Goal: Information Seeking & Learning: Compare options

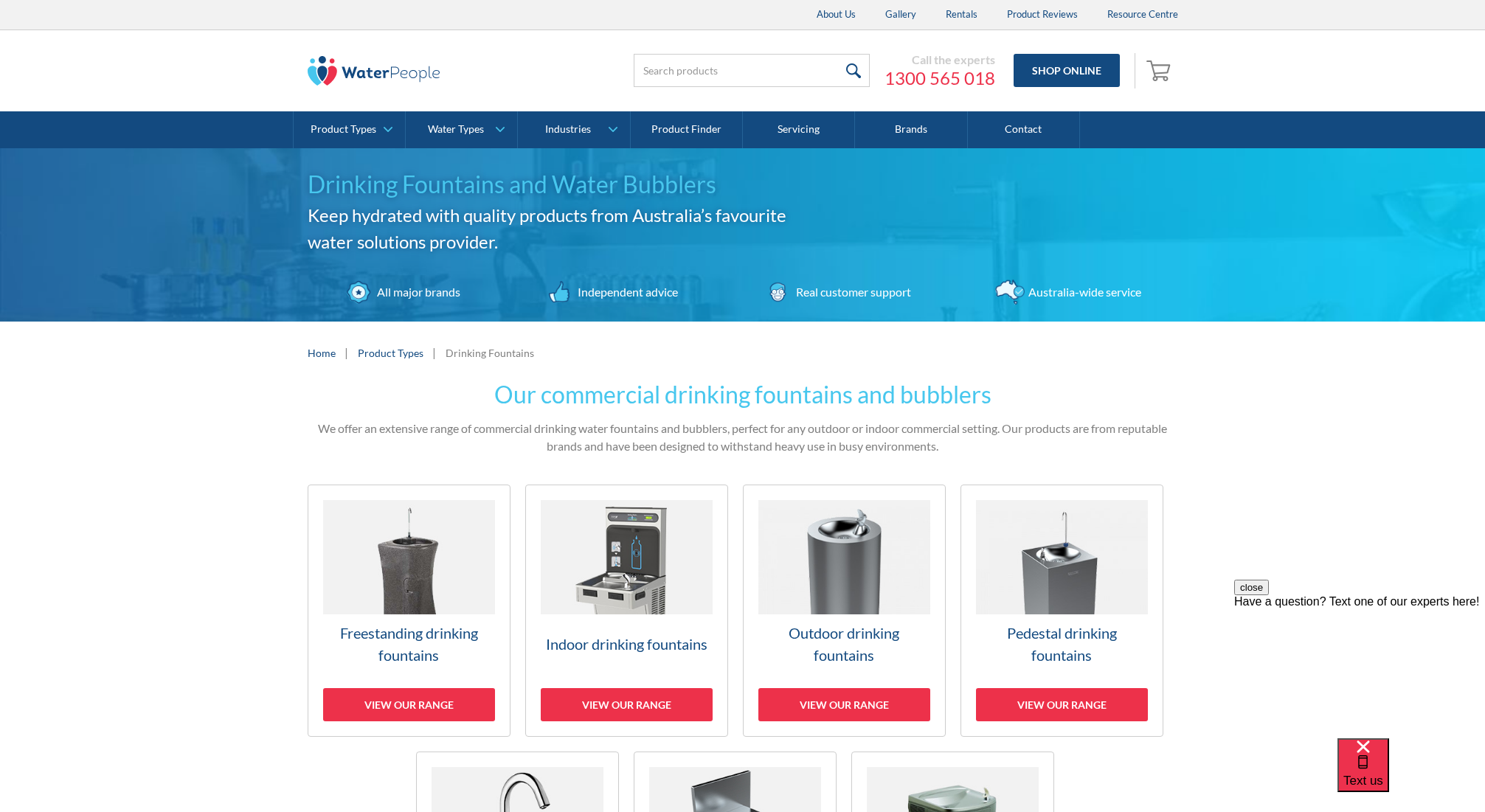
click at [609, 570] on img at bounding box center [627, 556] width 172 height 114
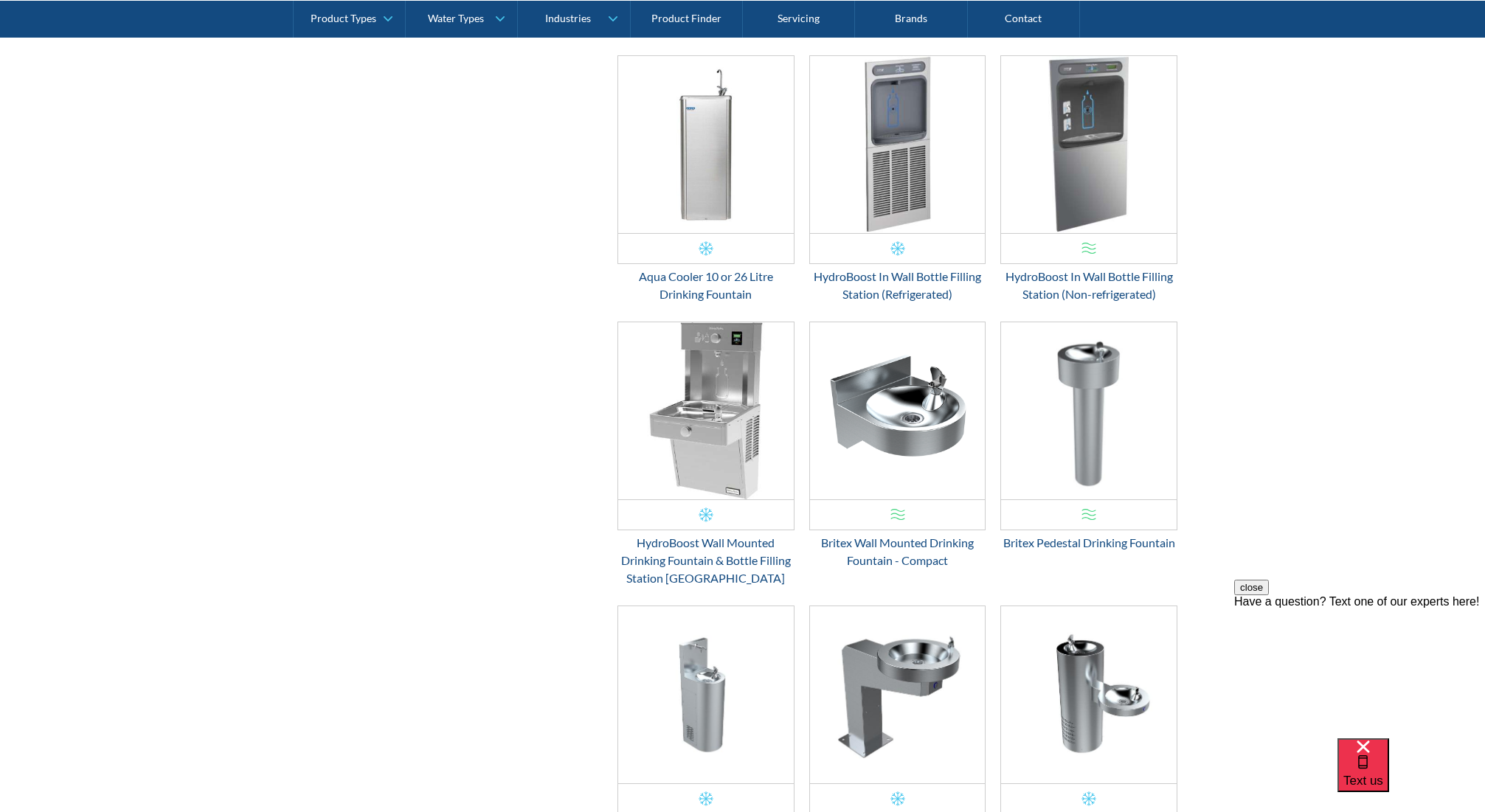
scroll to position [916, 0]
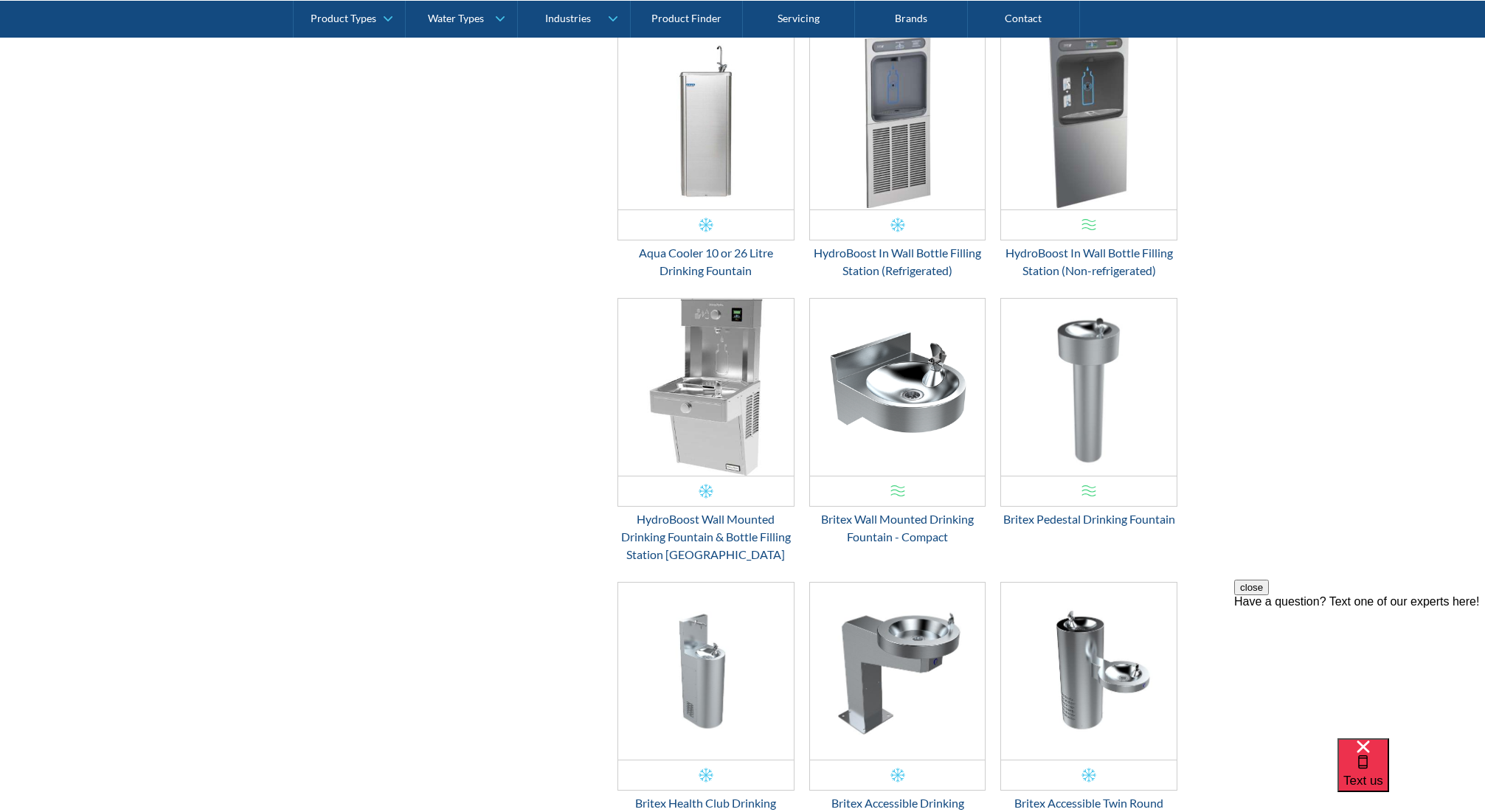
click at [1269, 595] on button "close" at bounding box center [1252, 587] width 35 height 16
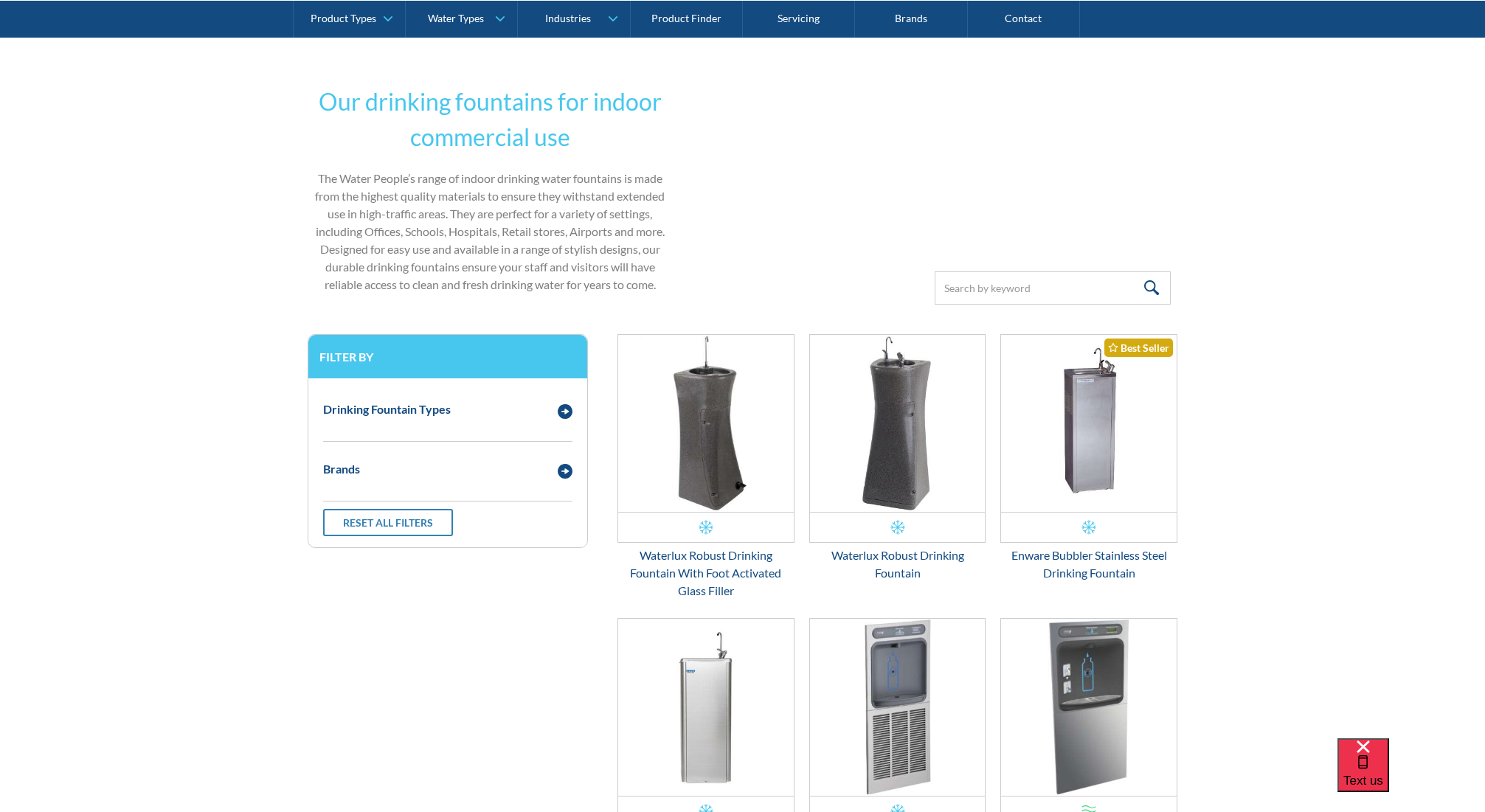
scroll to position [438, 0]
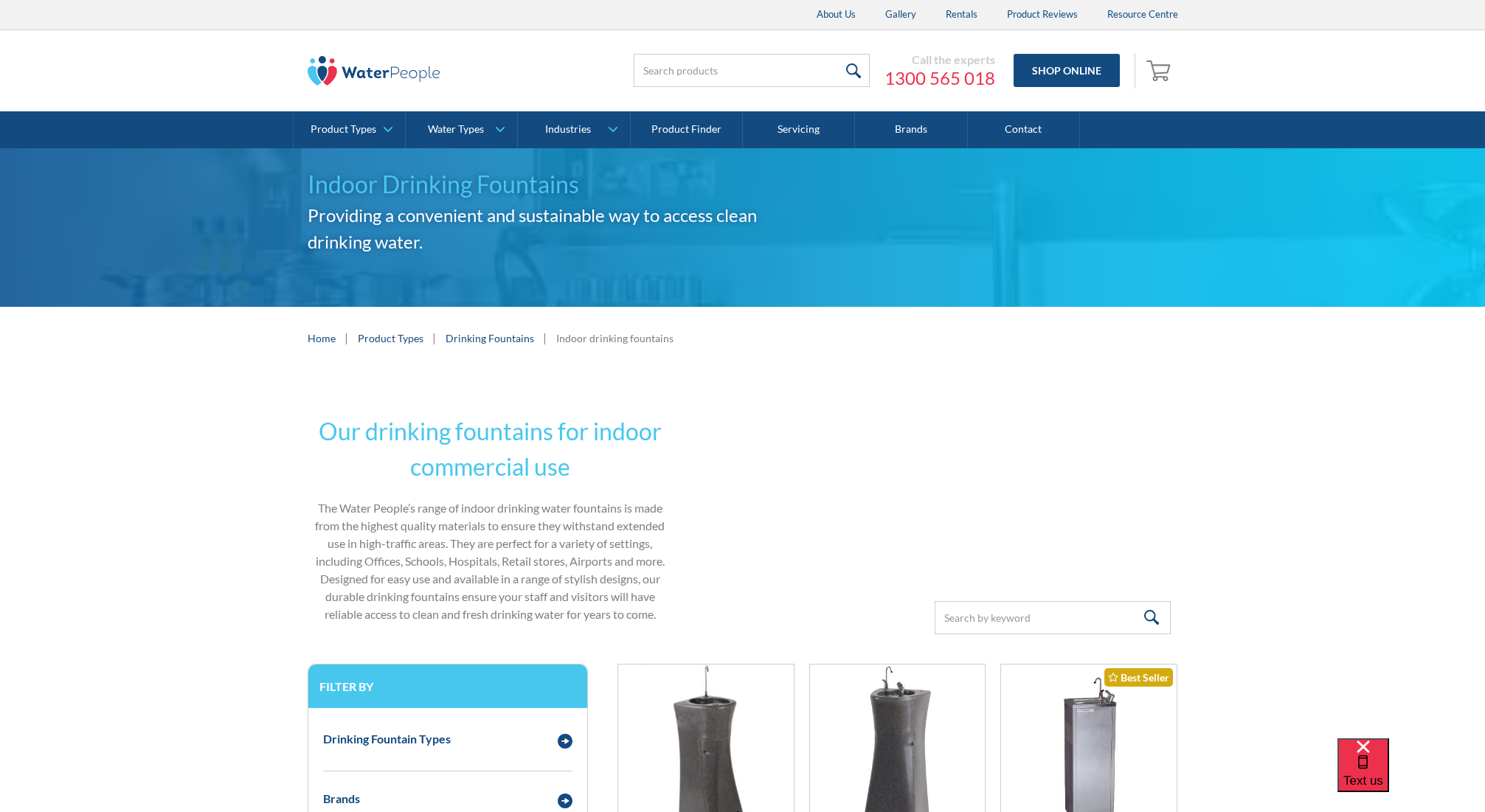
scroll to position [0, 0]
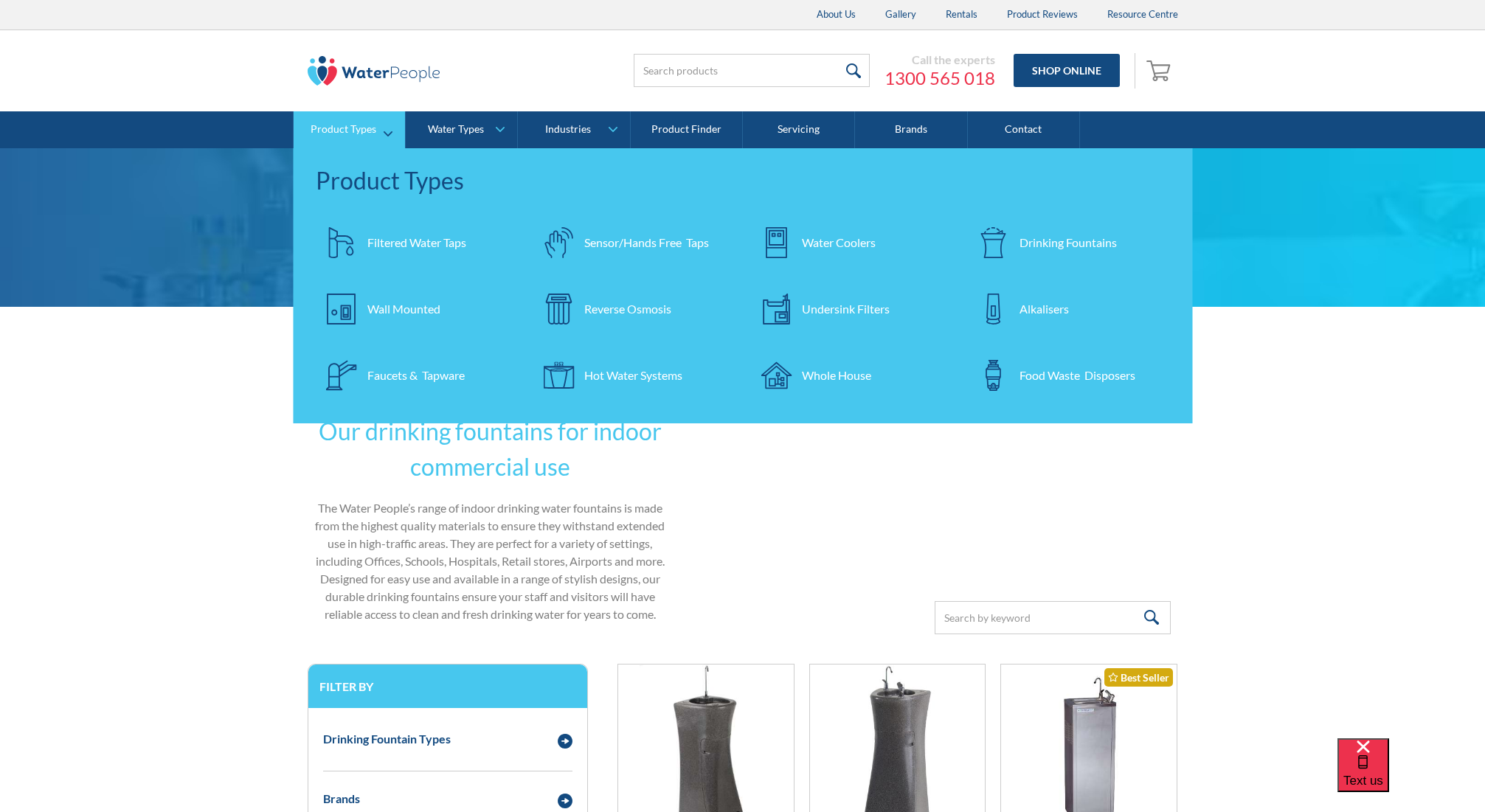
click at [1028, 241] on div "Drinking Fountains" at bounding box center [1068, 242] width 98 height 17
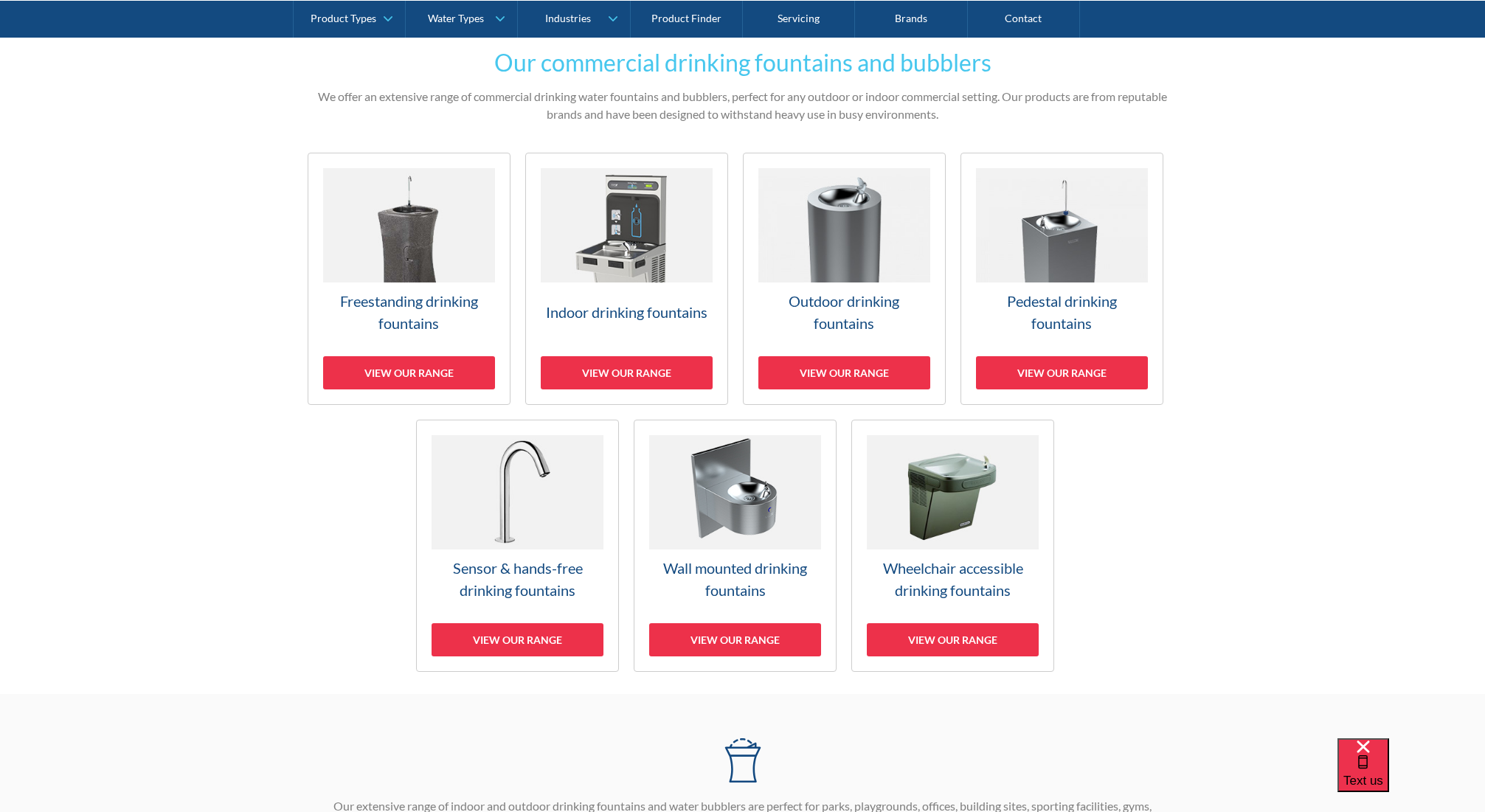
scroll to position [331, 0]
click at [426, 217] on img at bounding box center [409, 225] width 172 height 114
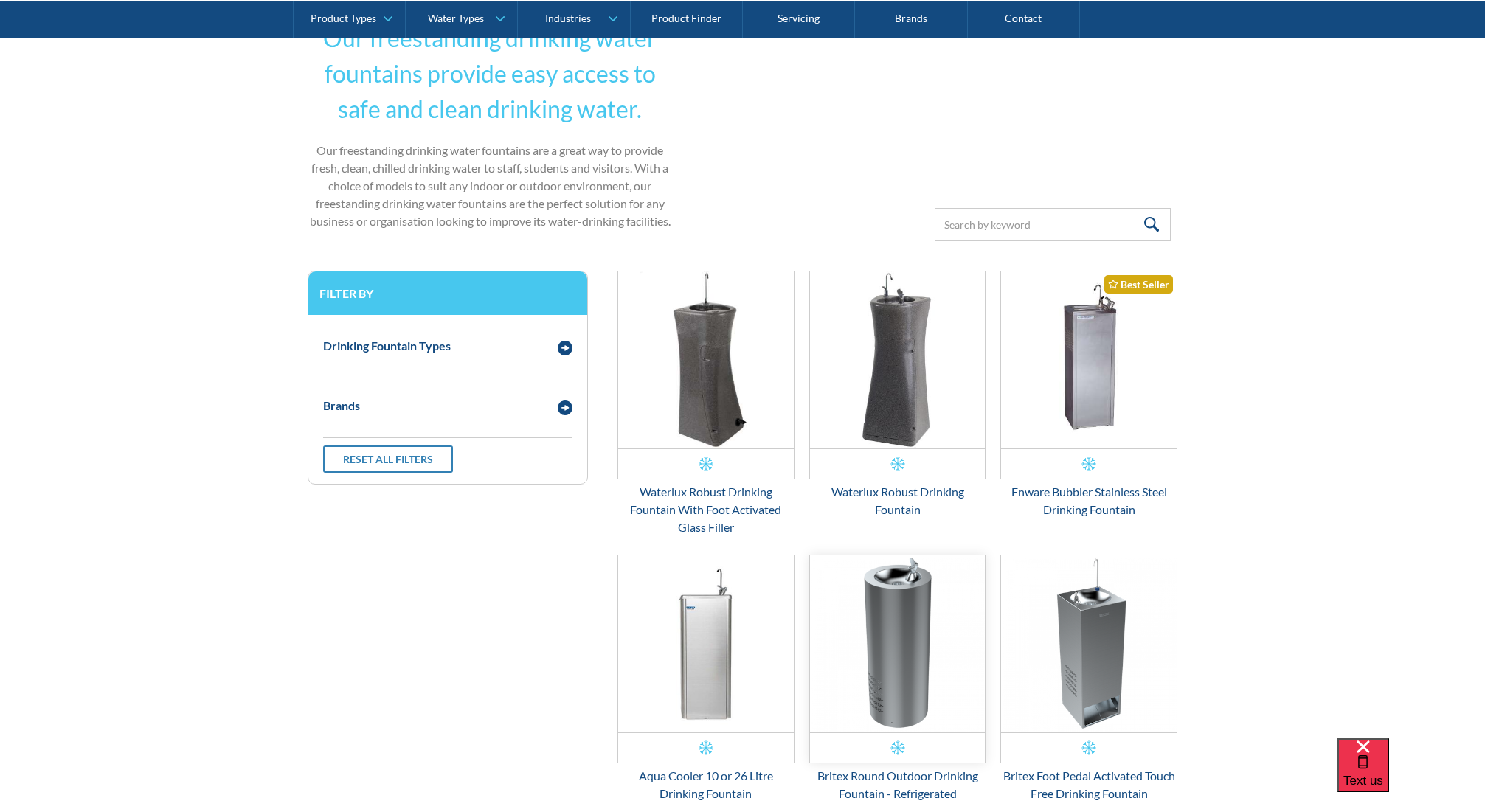
scroll to position [445, 0]
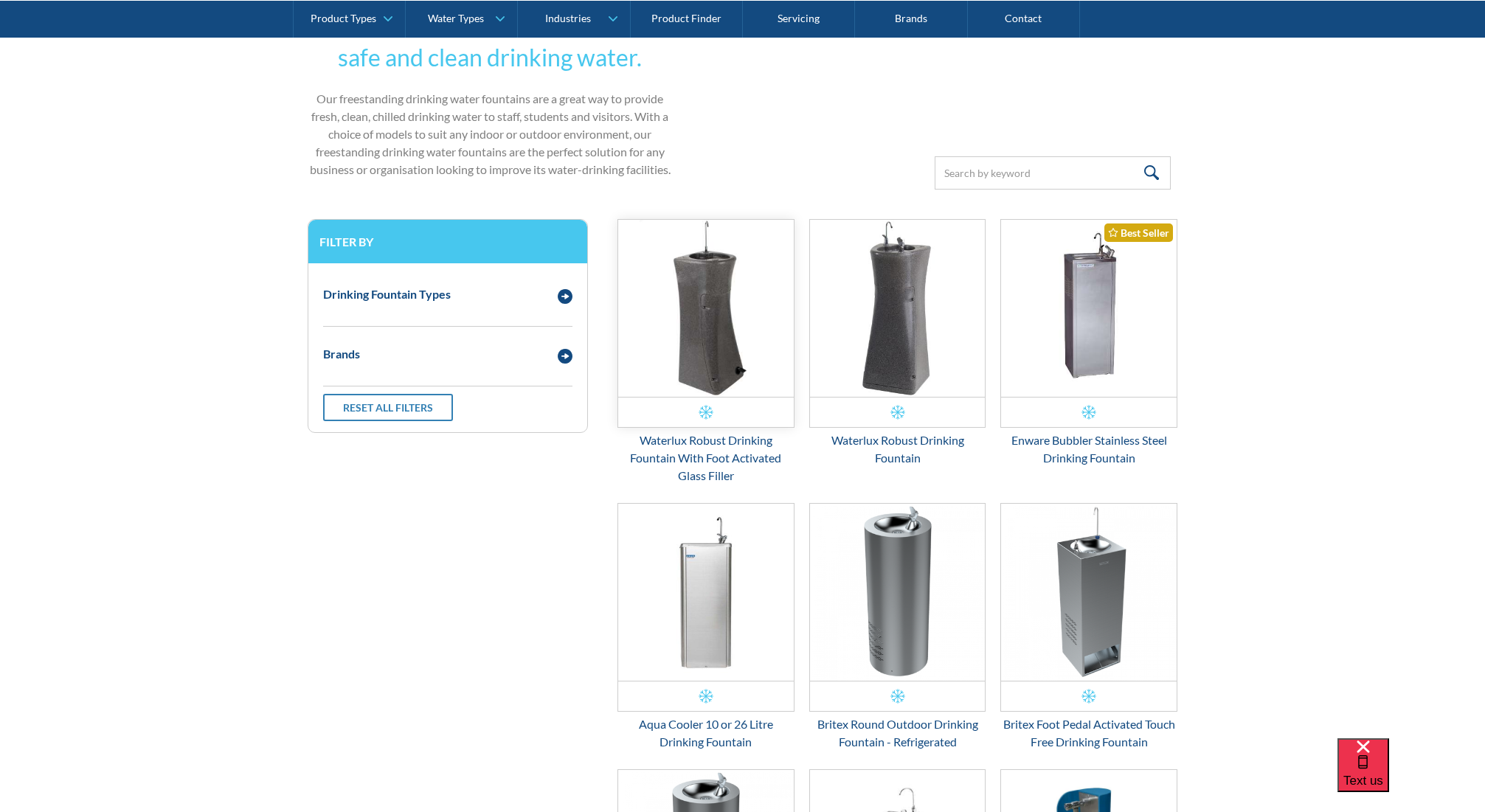
click at [692, 313] on img "Email Form 3" at bounding box center [706, 308] width 176 height 177
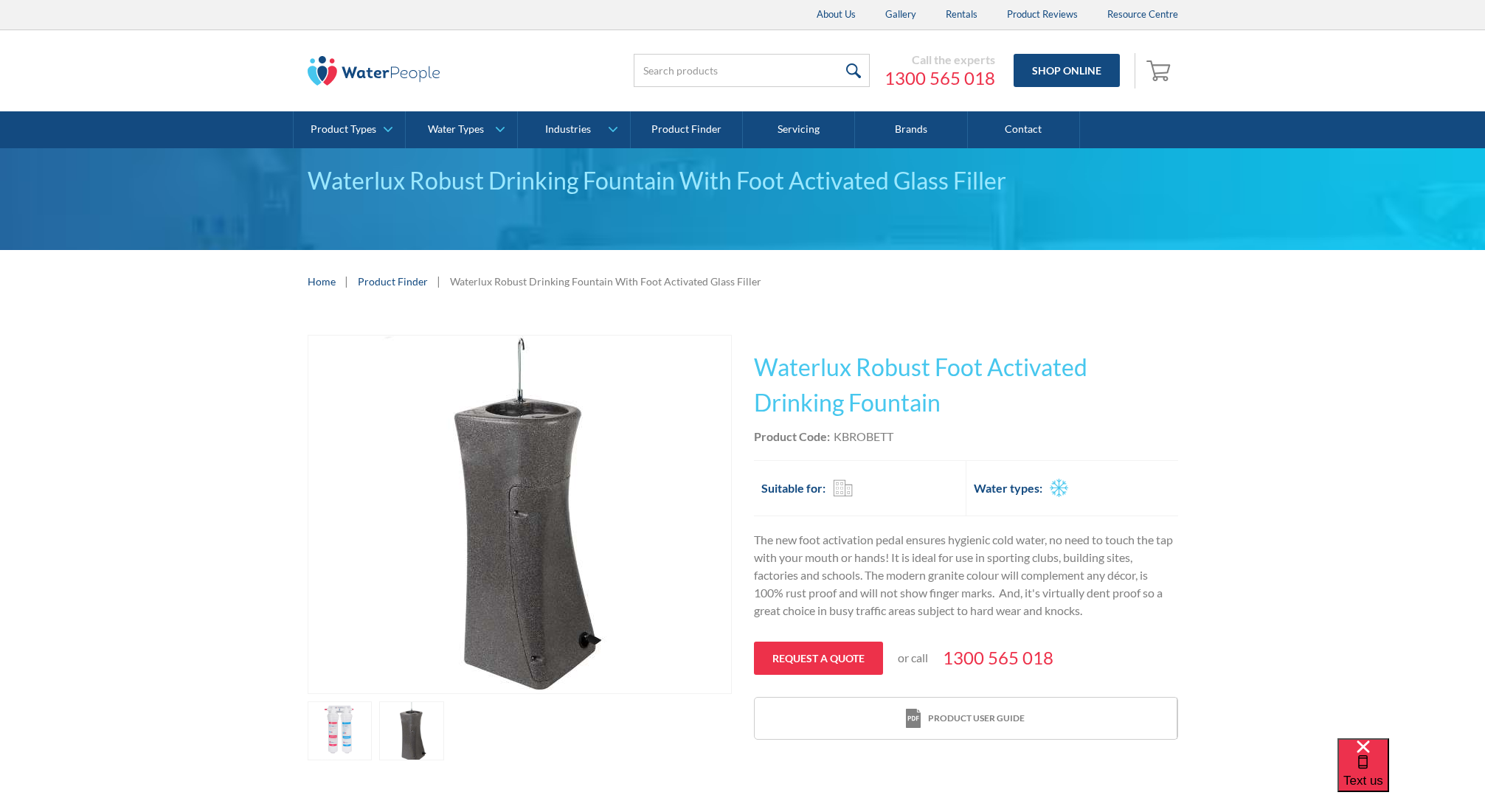
click at [357, 722] on link "open lightbox" at bounding box center [340, 730] width 65 height 59
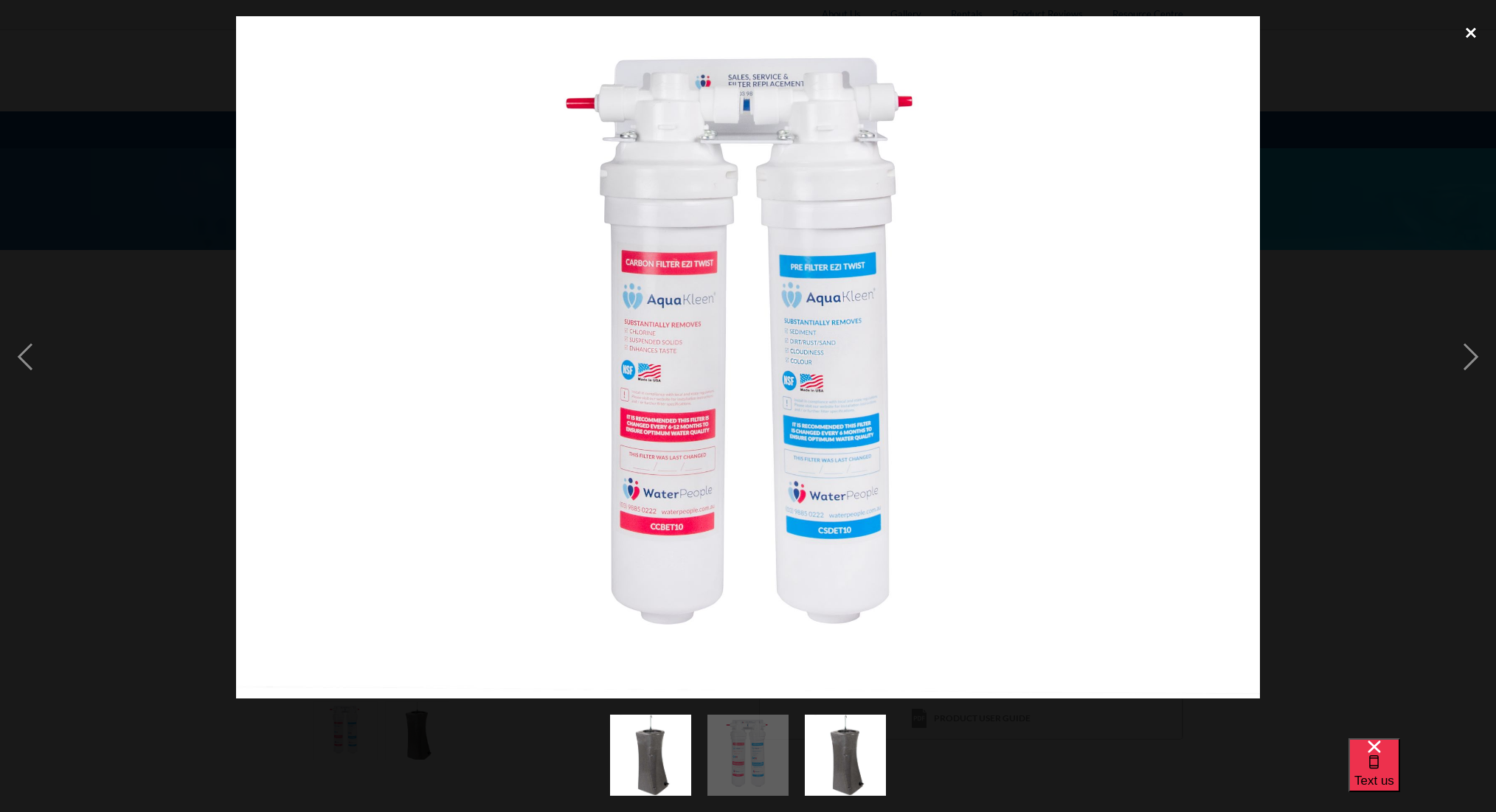
click at [1469, 34] on div "close lightbox" at bounding box center [1470, 32] width 50 height 32
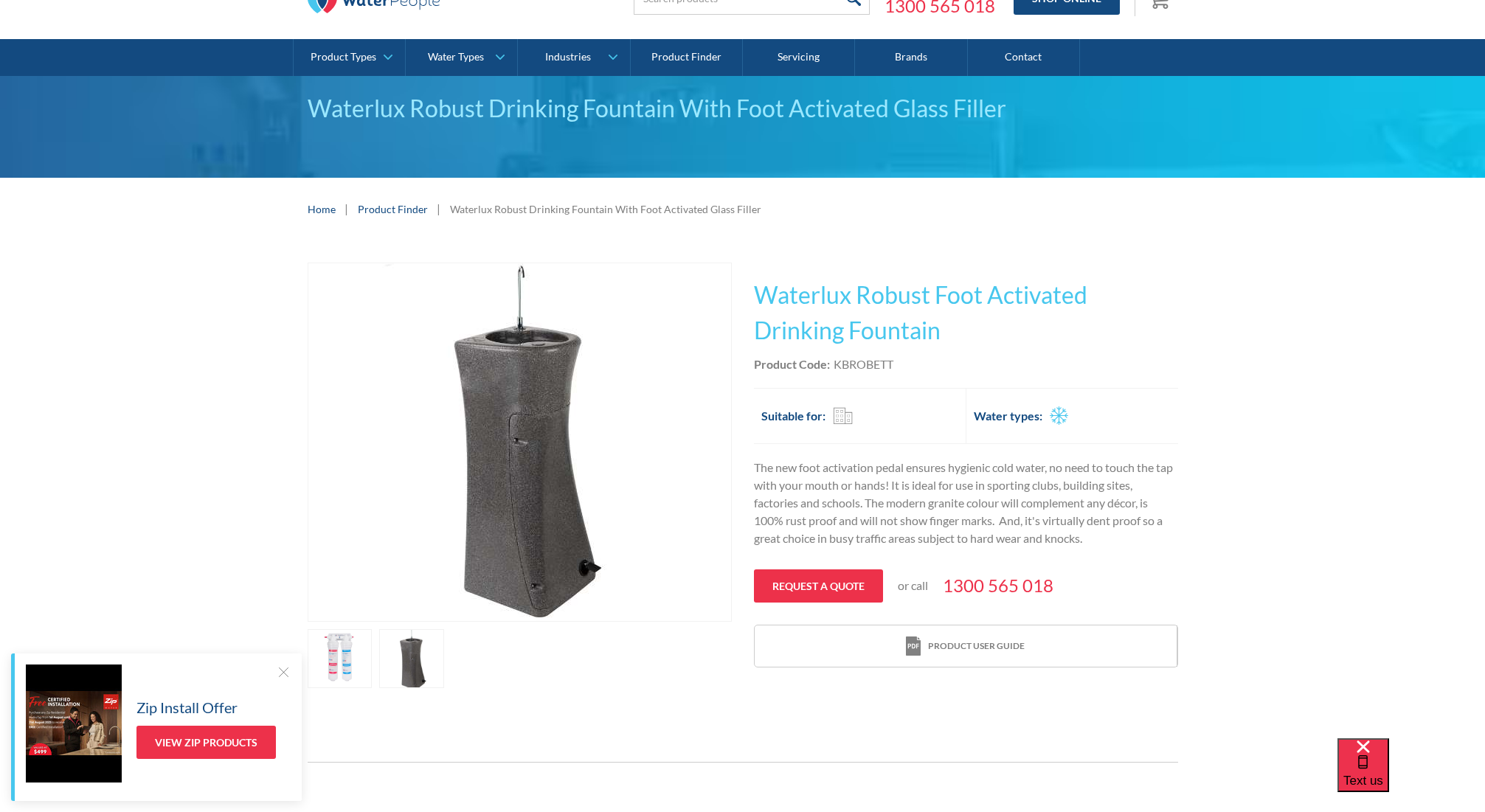
scroll to position [79, 0]
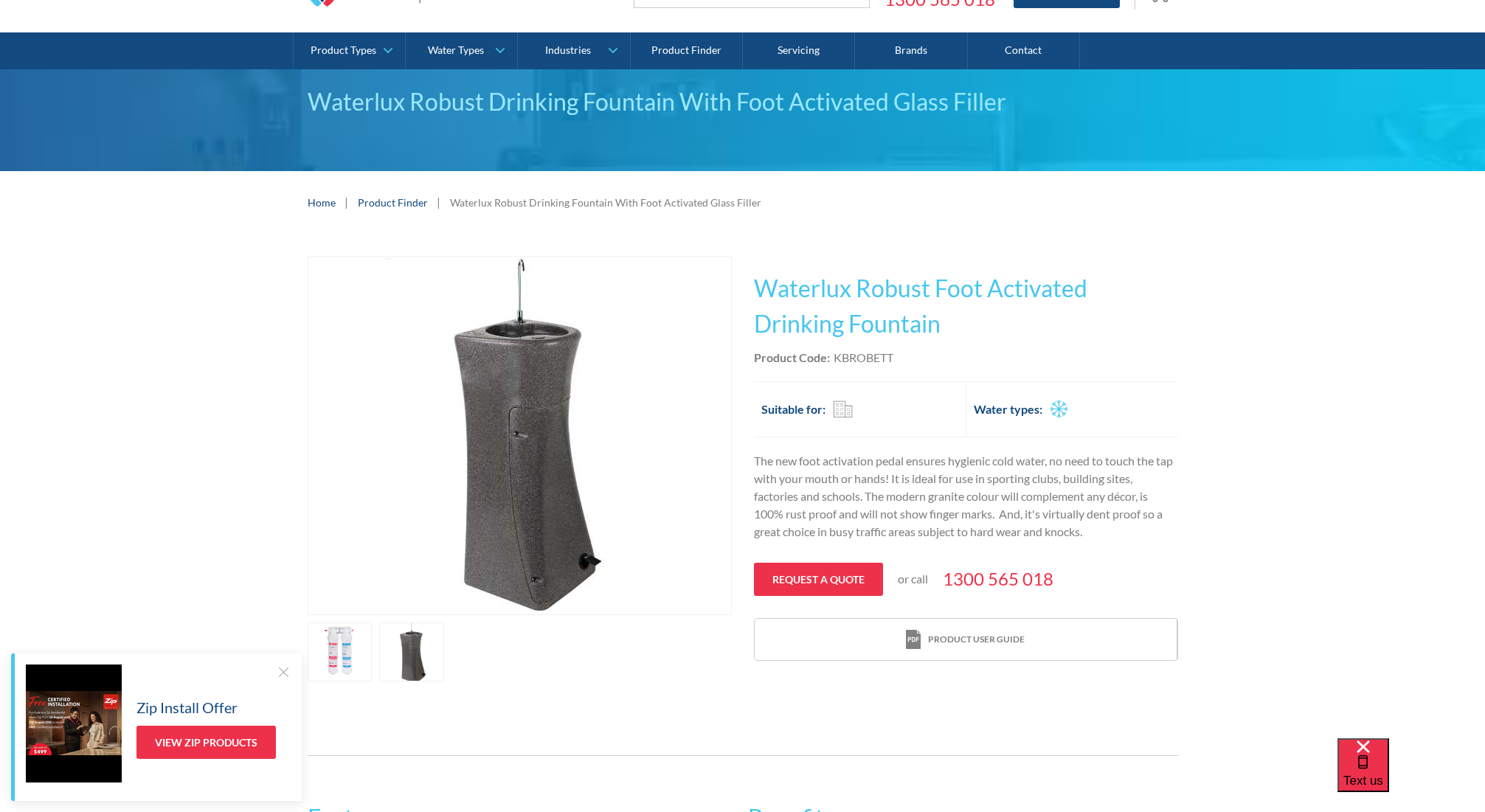
click at [279, 670] on div at bounding box center [283, 672] width 15 height 15
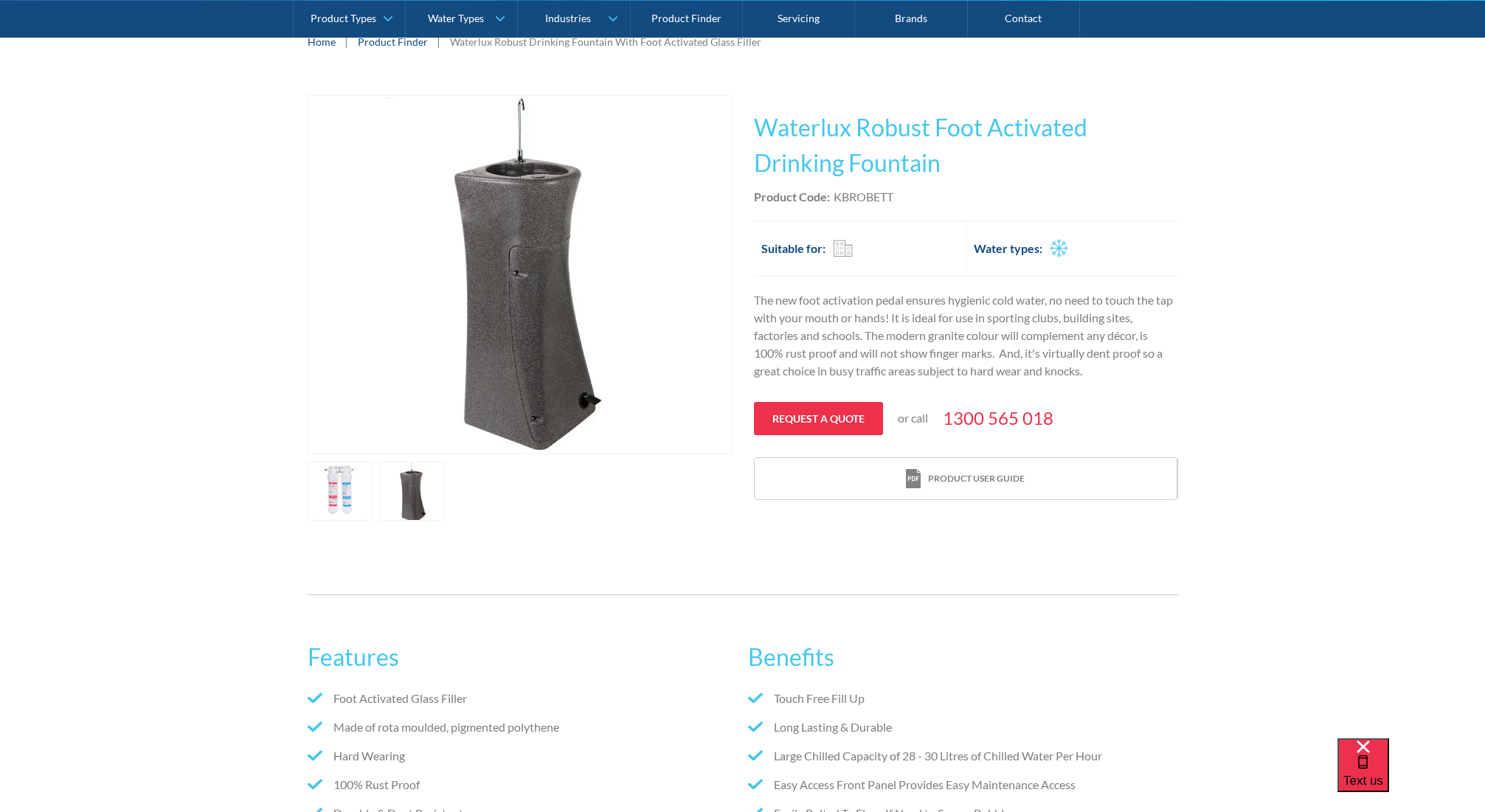
scroll to position [122, 0]
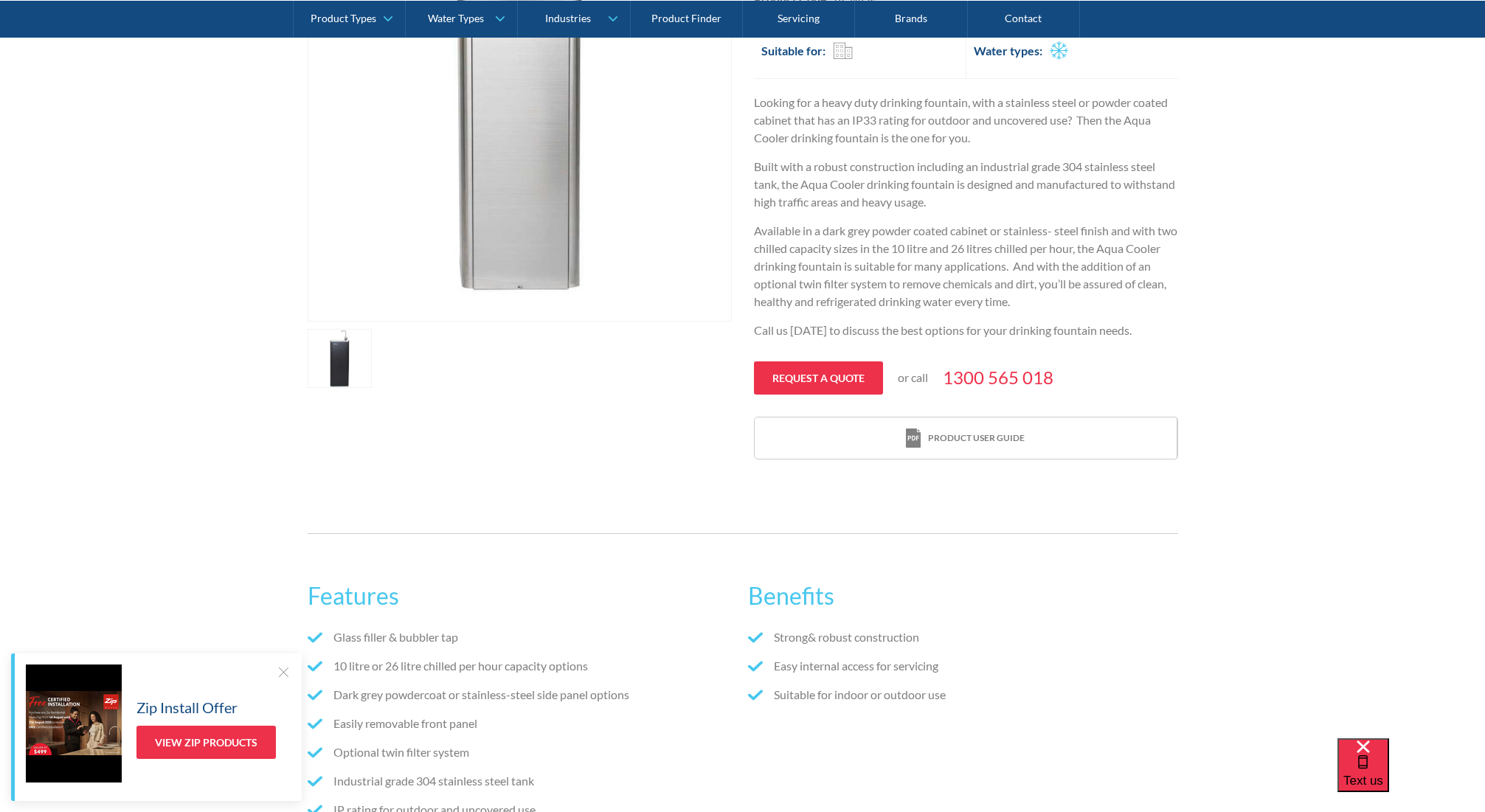
scroll to position [750, 0]
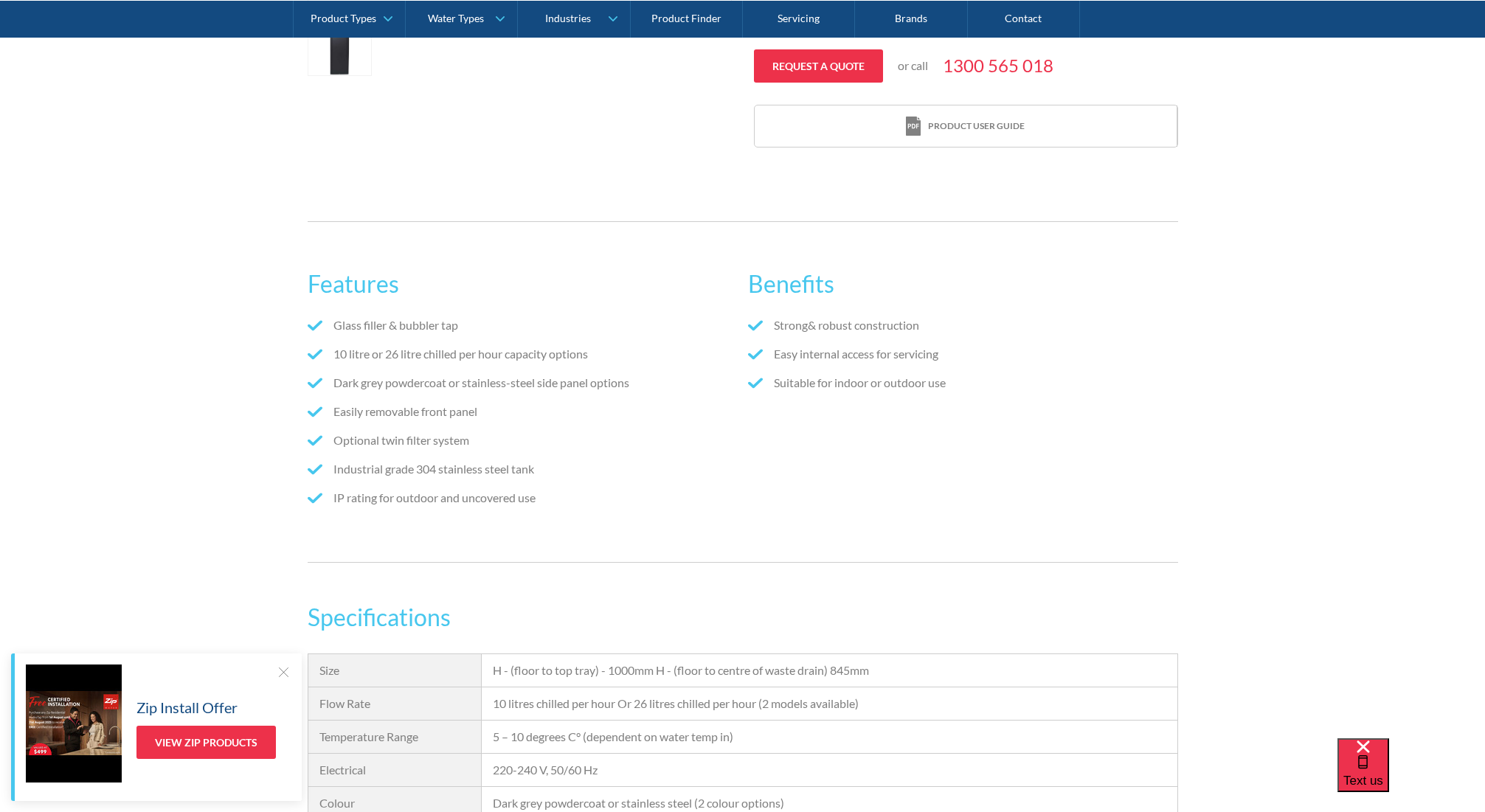
click at [282, 665] on div at bounding box center [283, 672] width 15 height 15
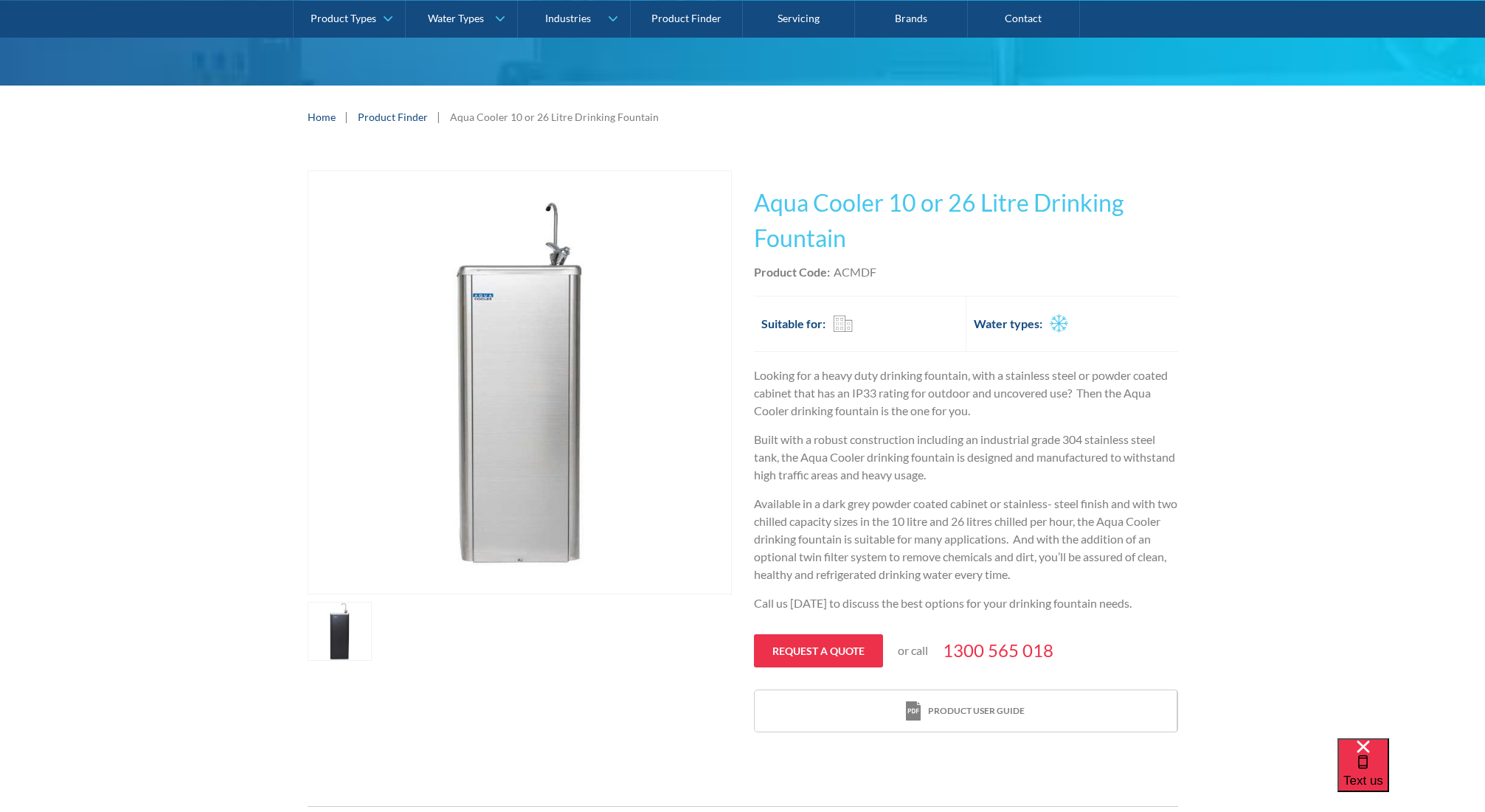
scroll to position [164, 0]
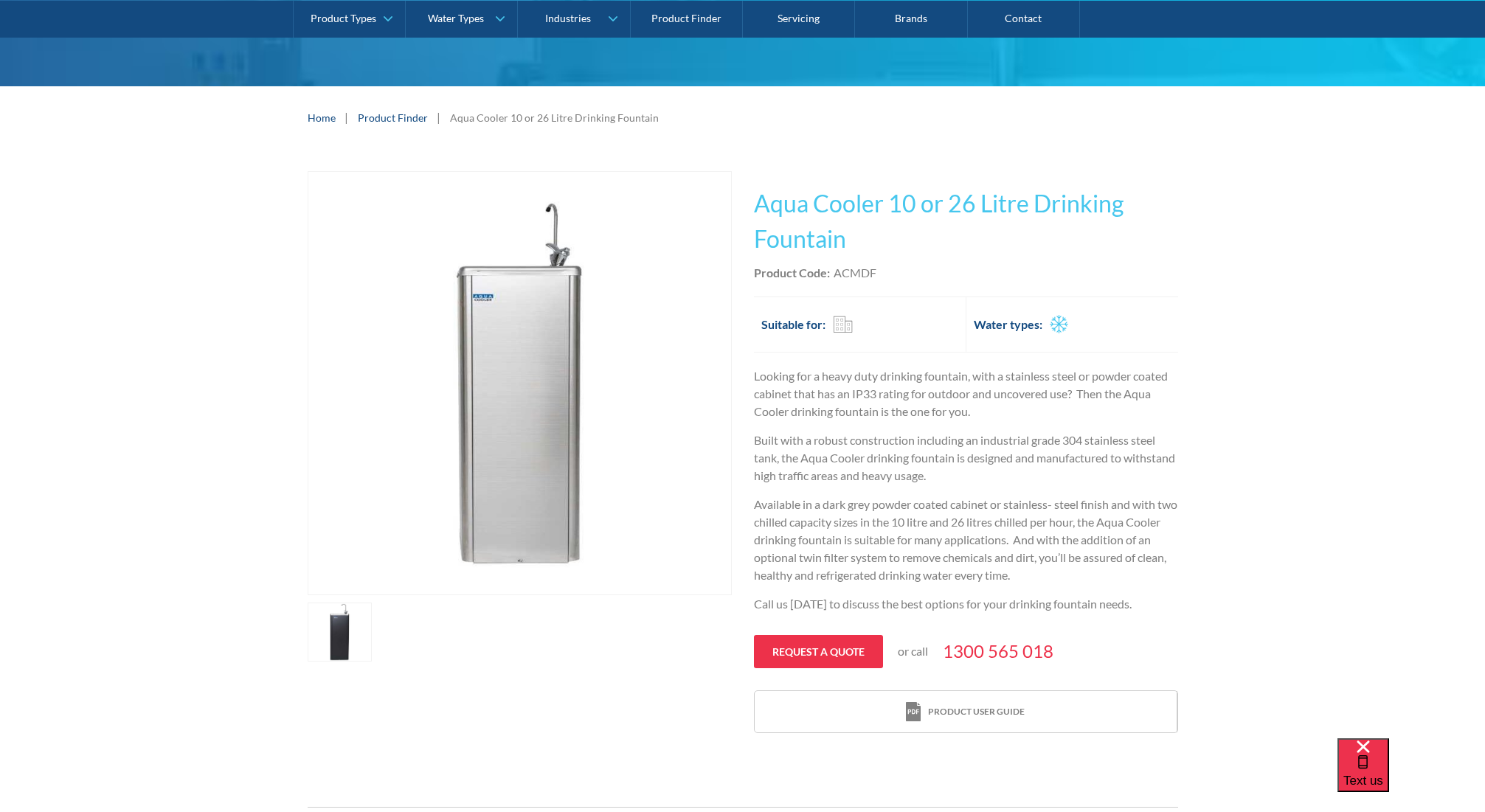
click at [452, 501] on img "open lightbox" at bounding box center [519, 382] width 422 height 422
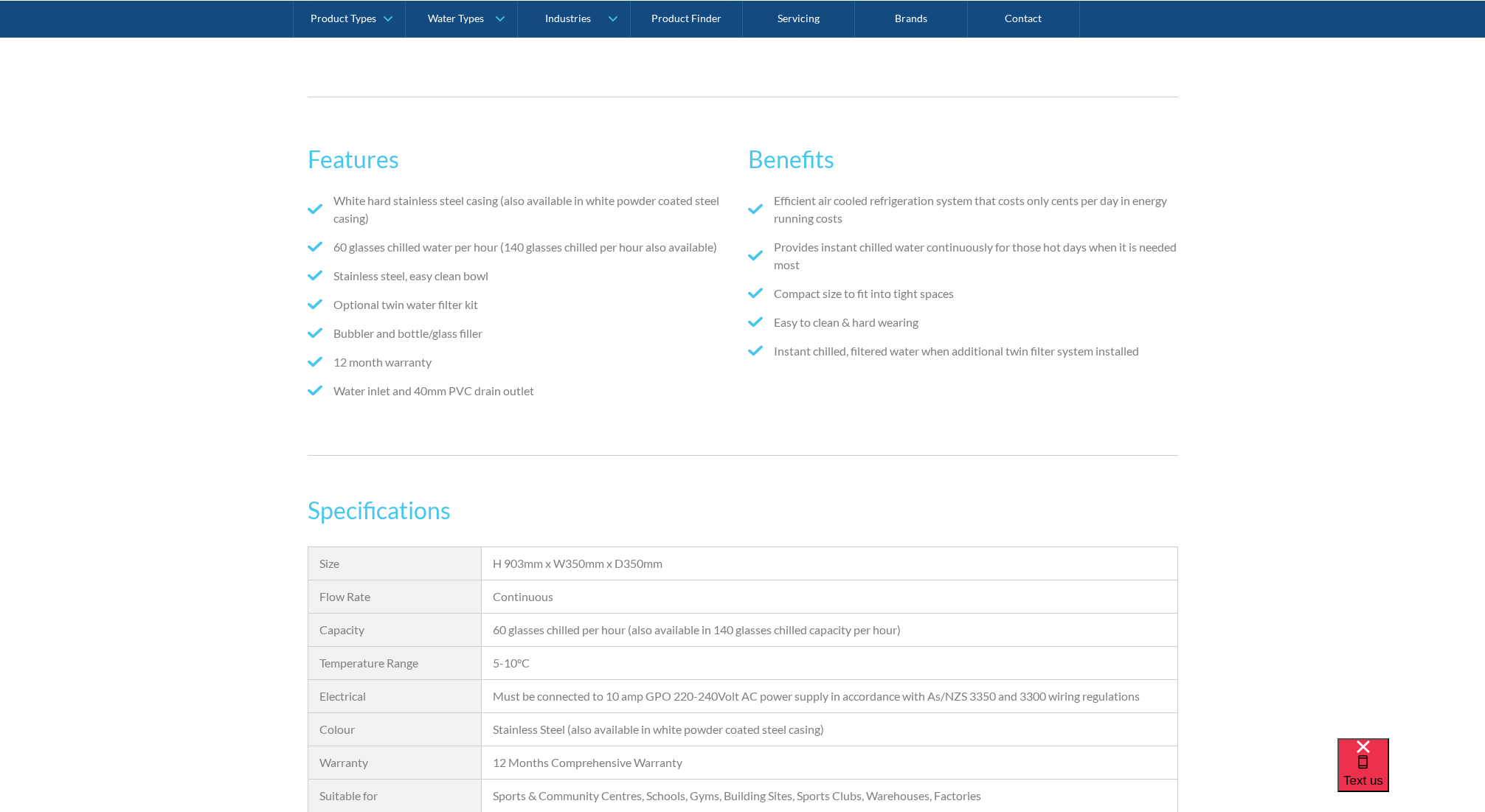
scroll to position [879, 0]
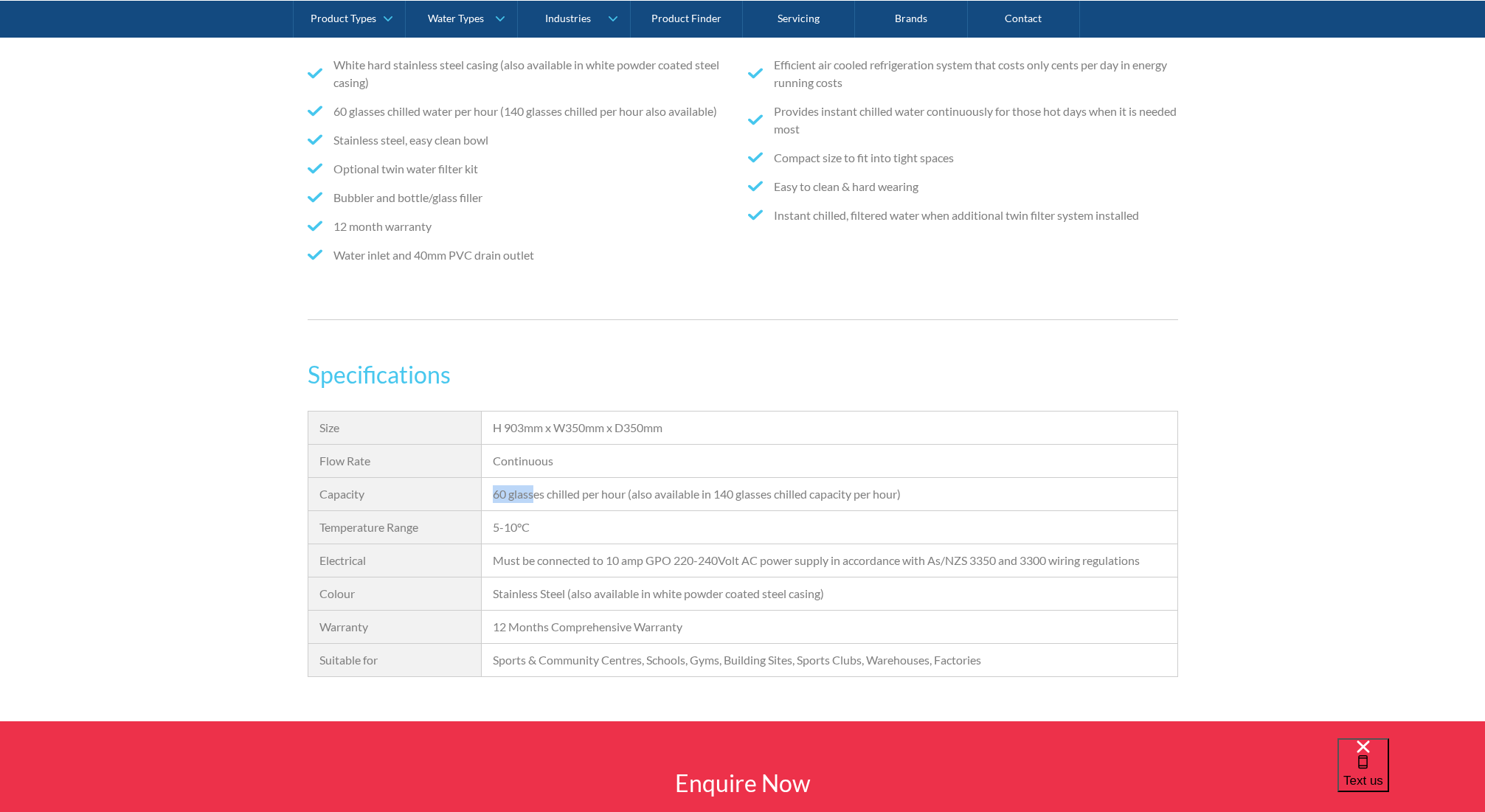
drag, startPoint x: 492, startPoint y: 491, endPoint x: 548, endPoint y: 496, distance: 56.2
click at [538, 496] on div "60 glasses chilled per hour (also available in 140 glasses chilled capacity per…" at bounding box center [829, 495] width 695 height 33
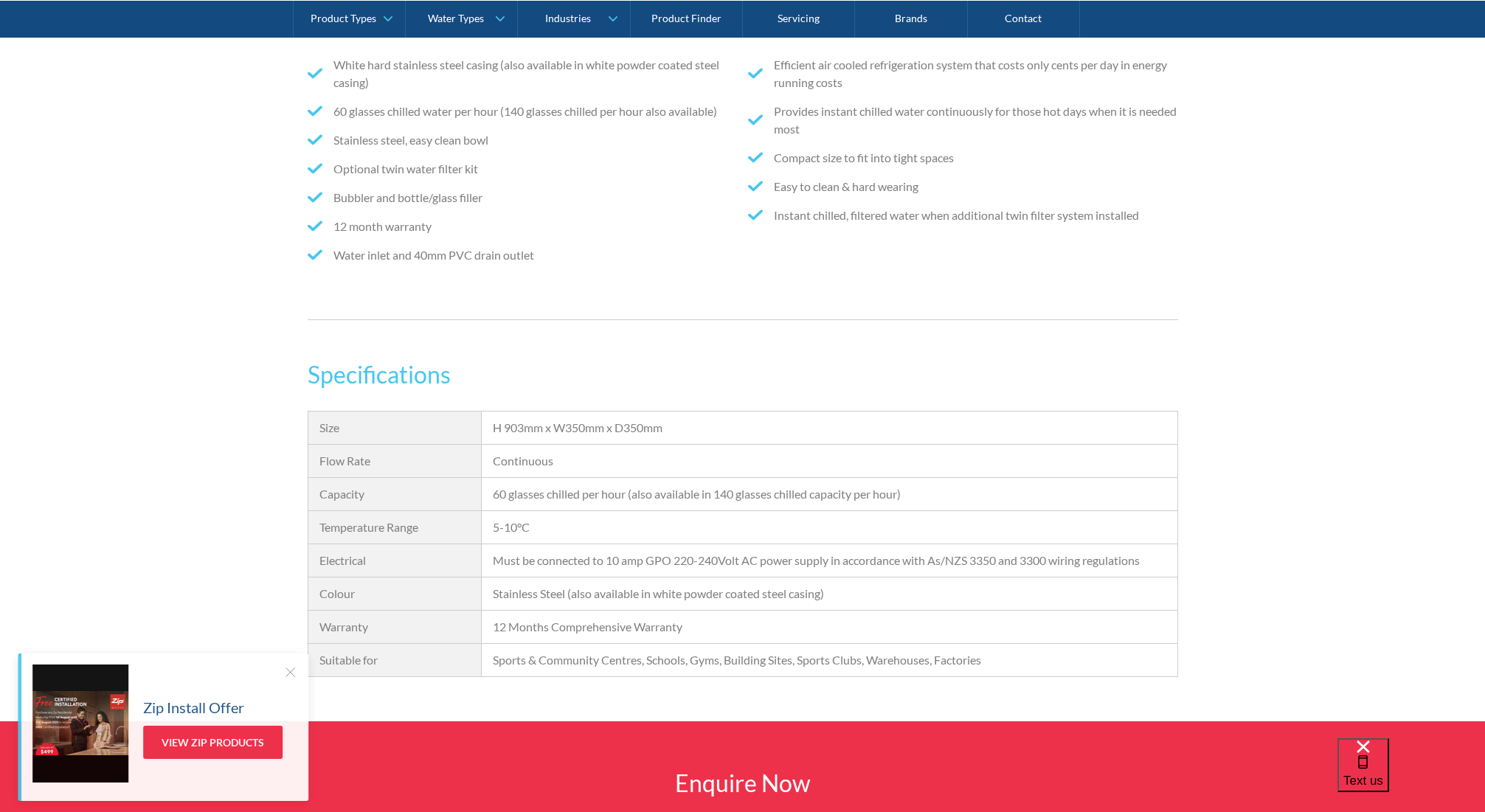
click at [561, 496] on div "60 glasses chilled per hour (also available in 140 glasses chilled capacity per…" at bounding box center [829, 494] width 673 height 17
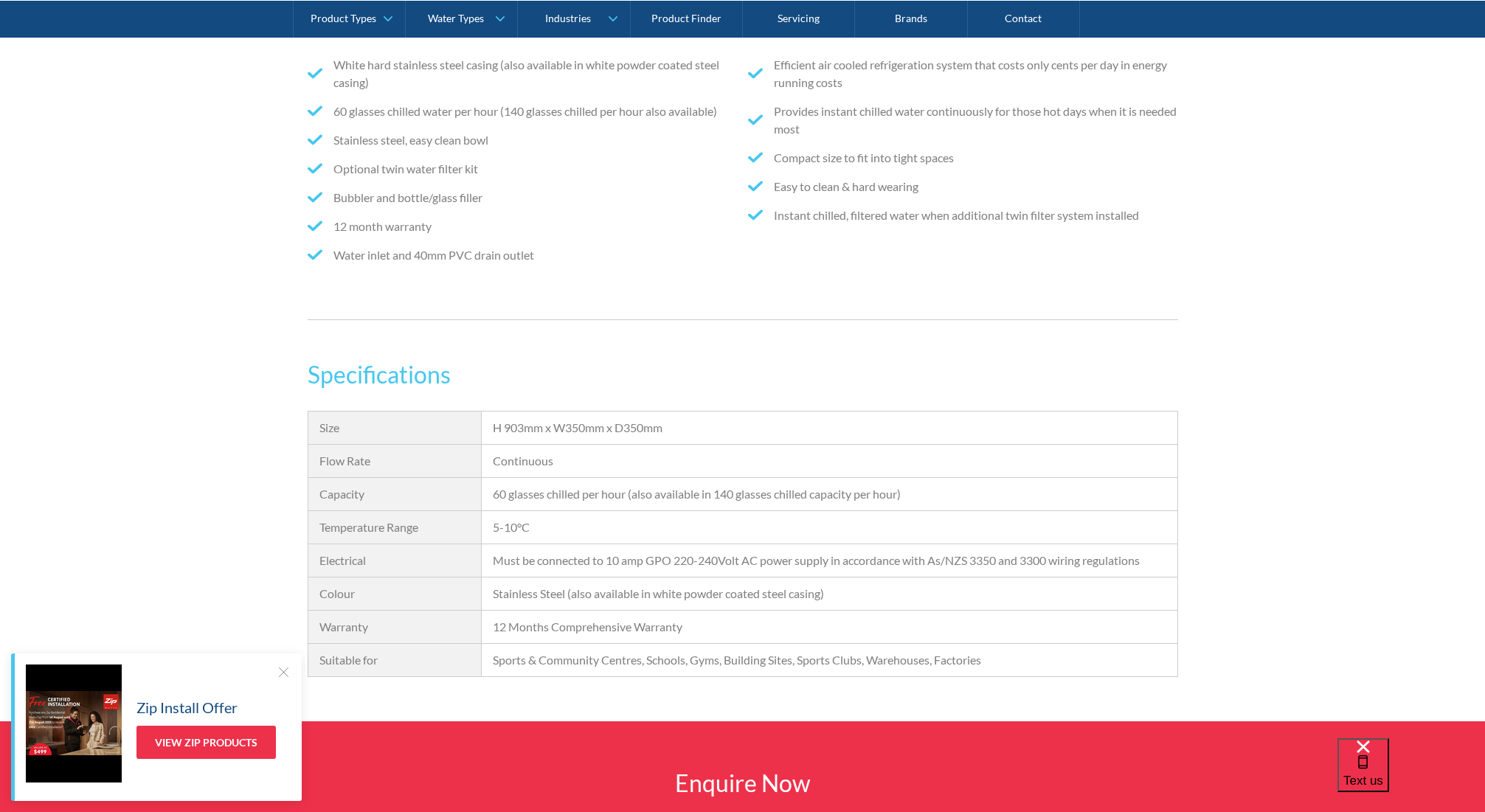
click at [282, 670] on div at bounding box center [283, 672] width 15 height 15
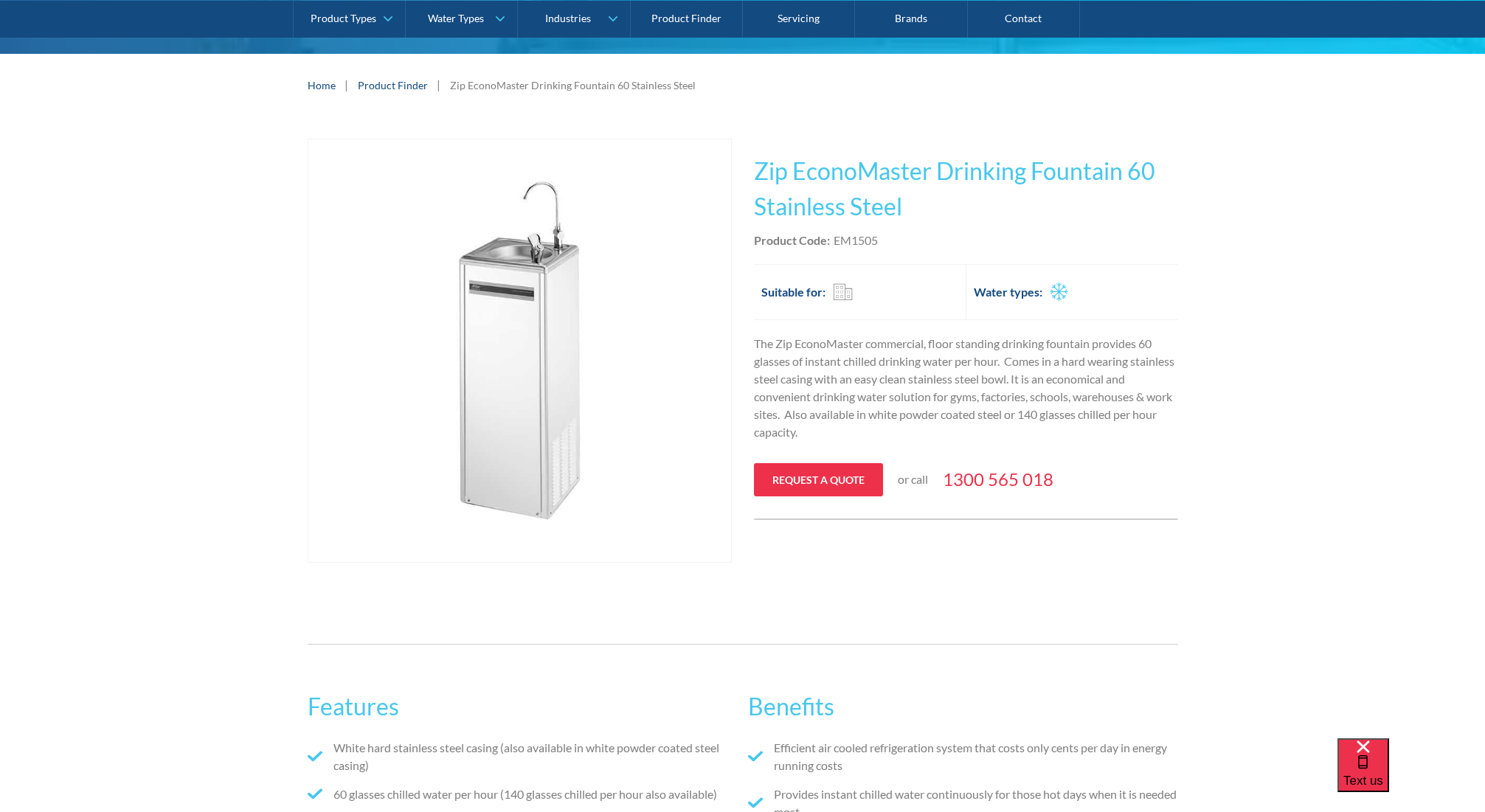
scroll to position [180, 0]
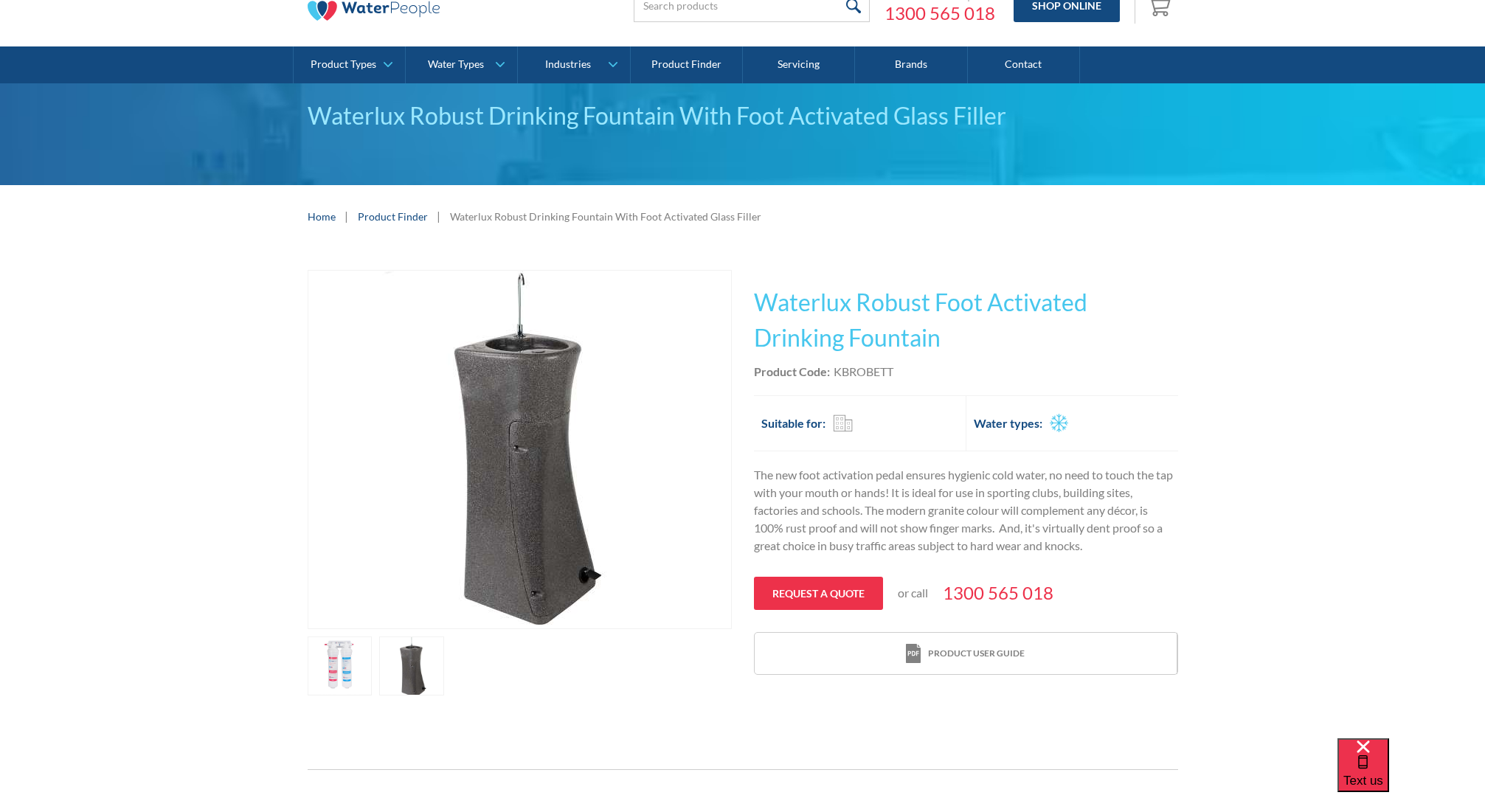
scroll to position [77, 0]
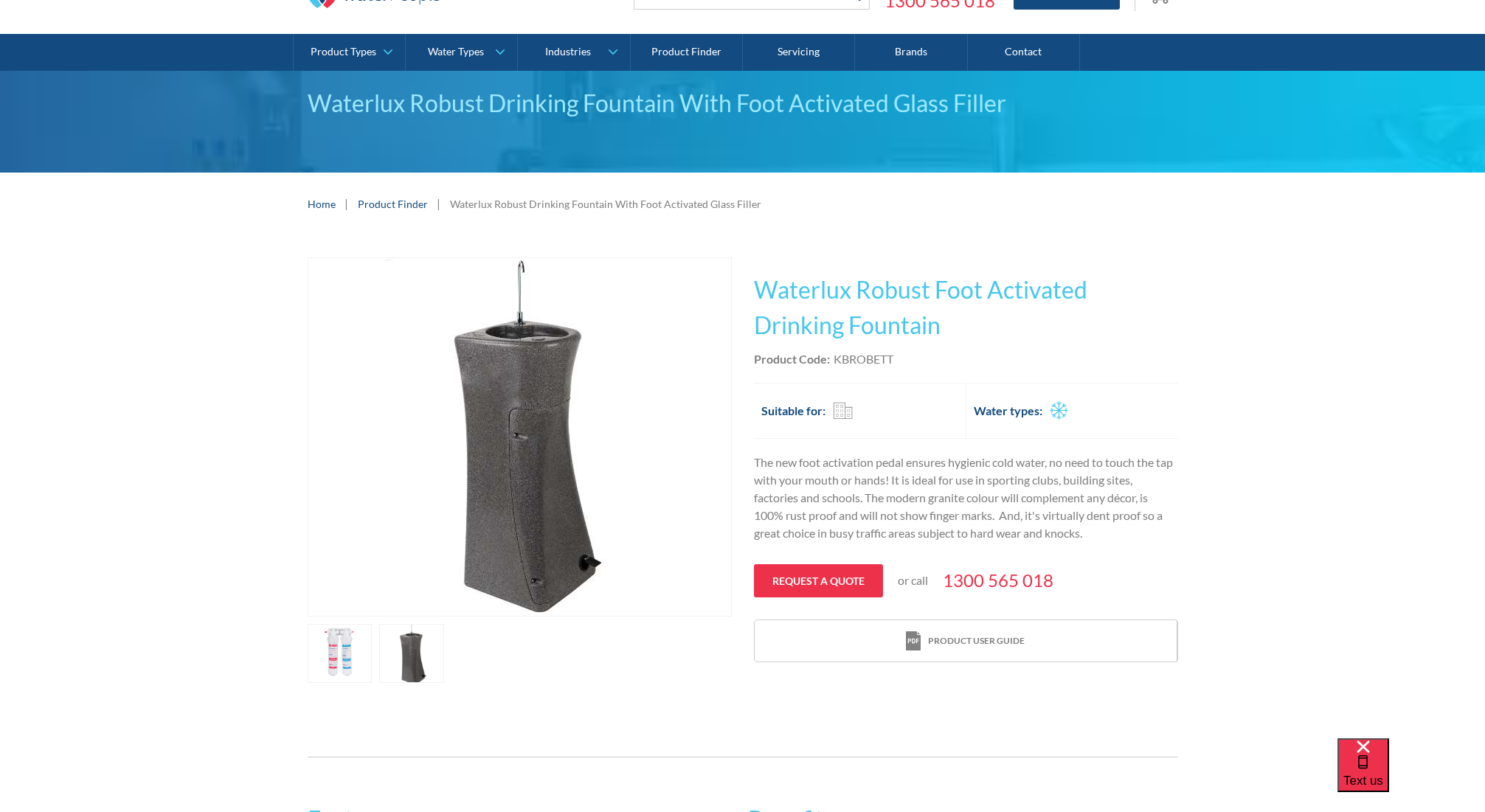
click at [372, 655] on link "open lightbox" at bounding box center [340, 653] width 65 height 59
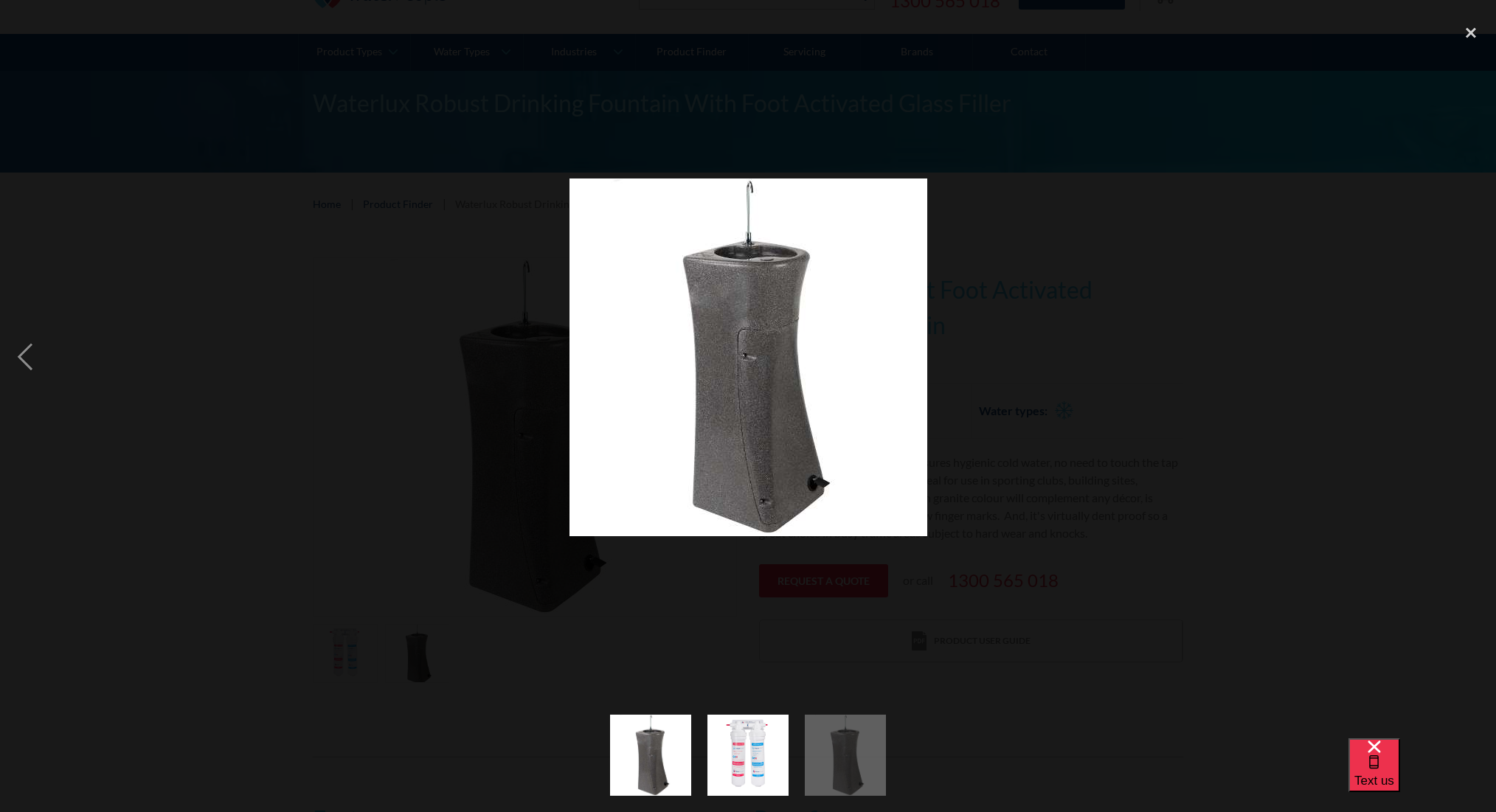
click at [383, 506] on div at bounding box center [748, 356] width 1496 height 682
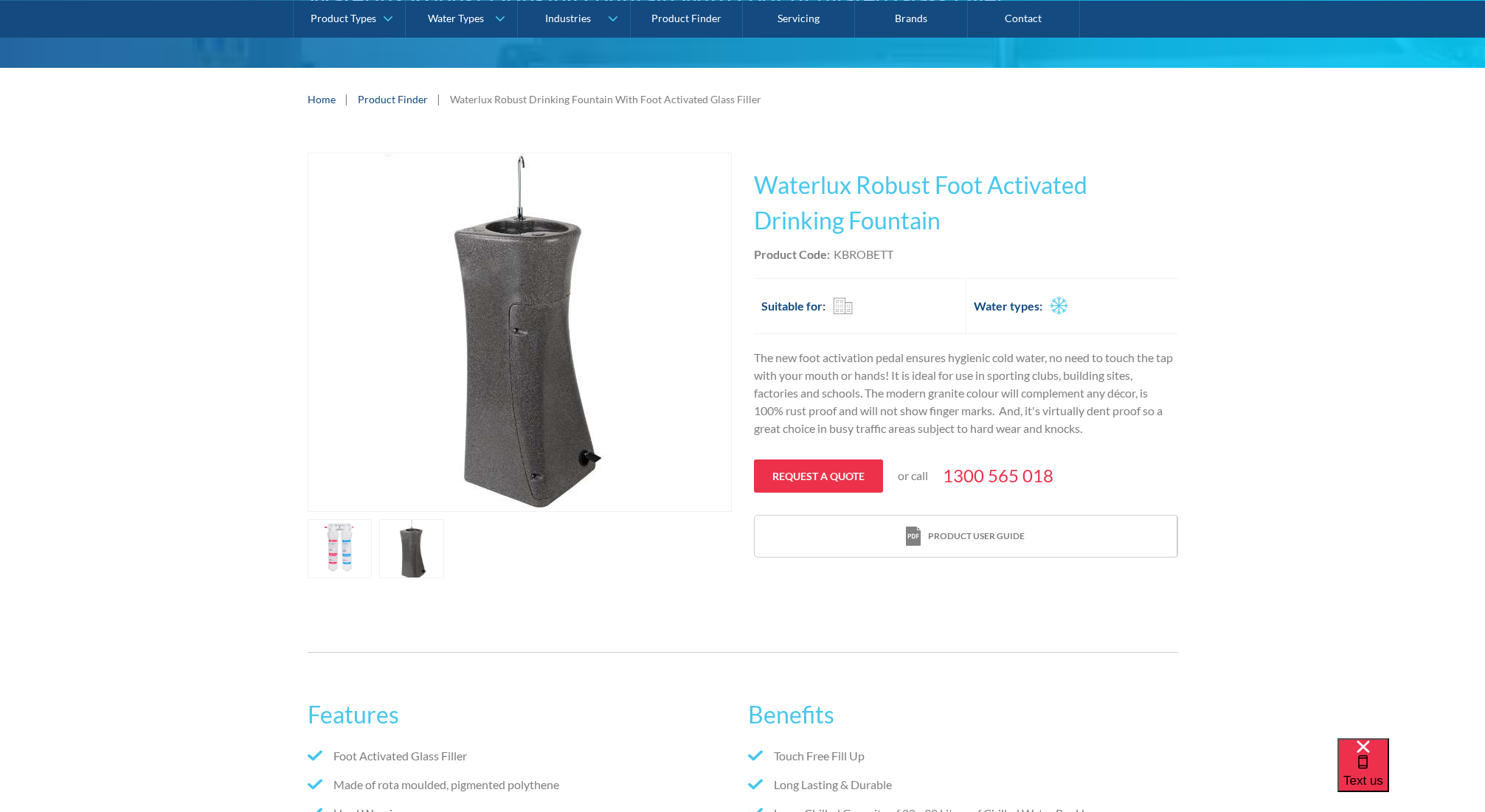
scroll to position [166, 0]
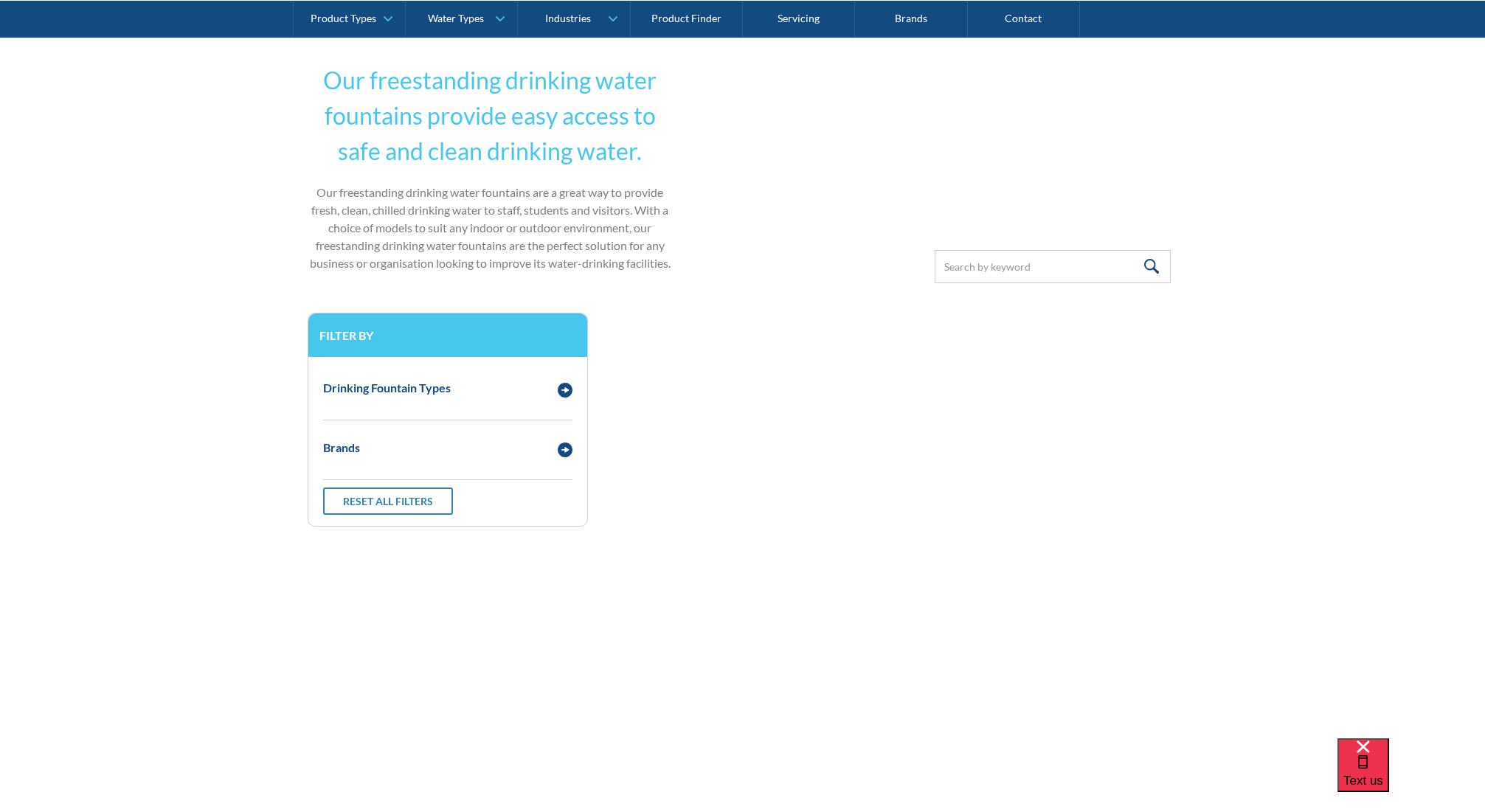
scroll to position [398, 0]
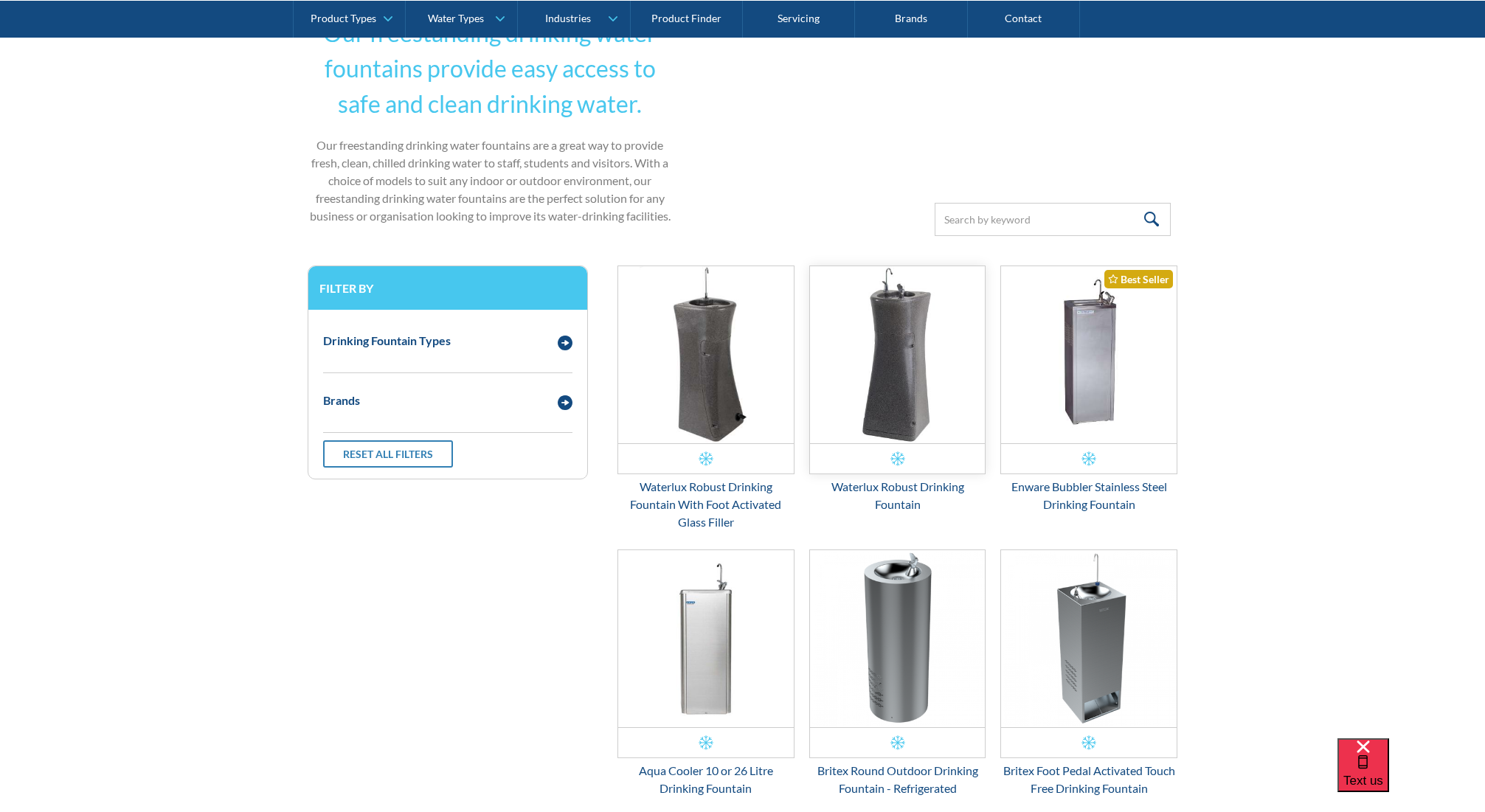
click at [886, 384] on img "Email Form 3" at bounding box center [898, 355] width 176 height 177
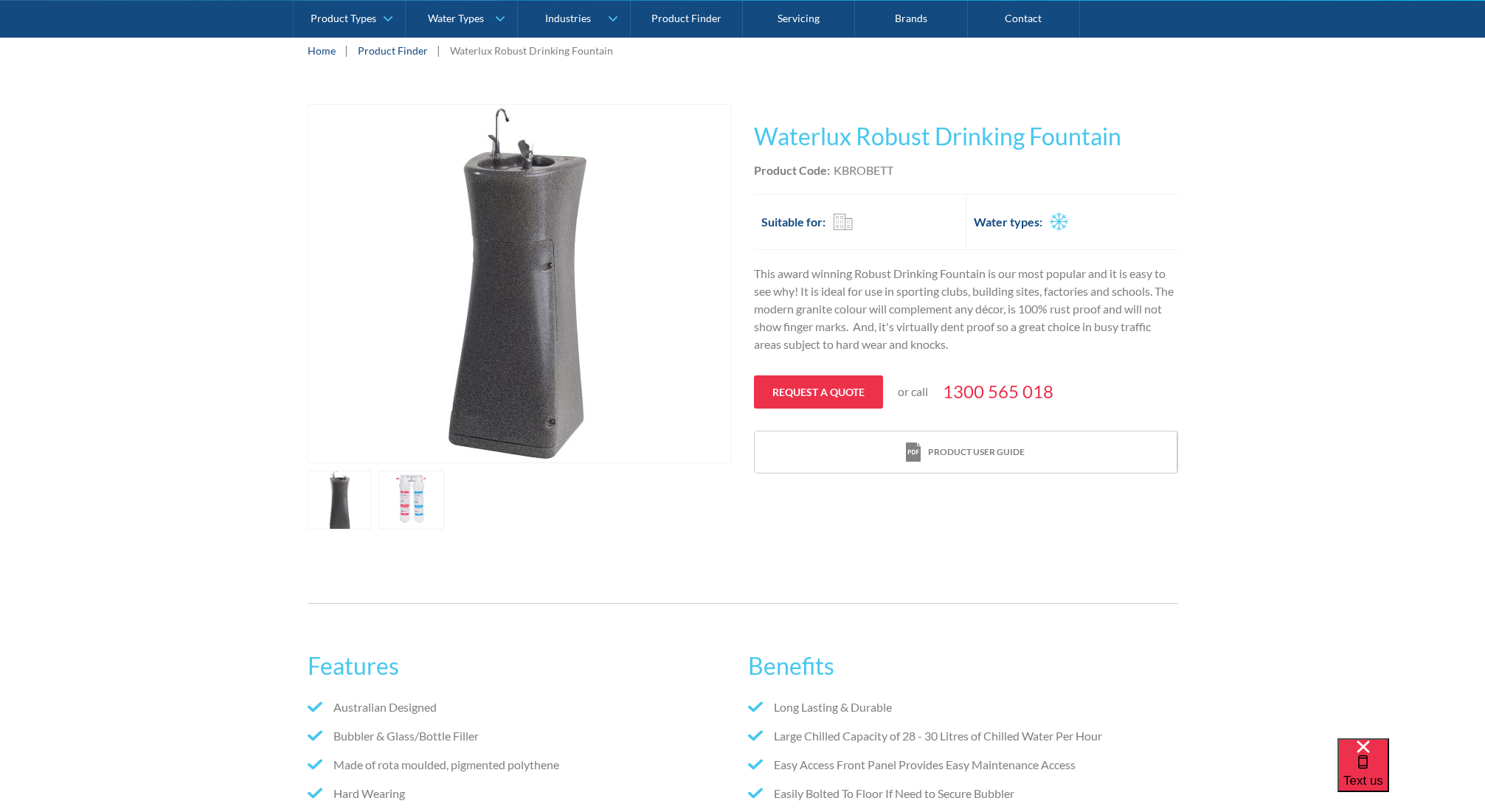
scroll to position [129, 0]
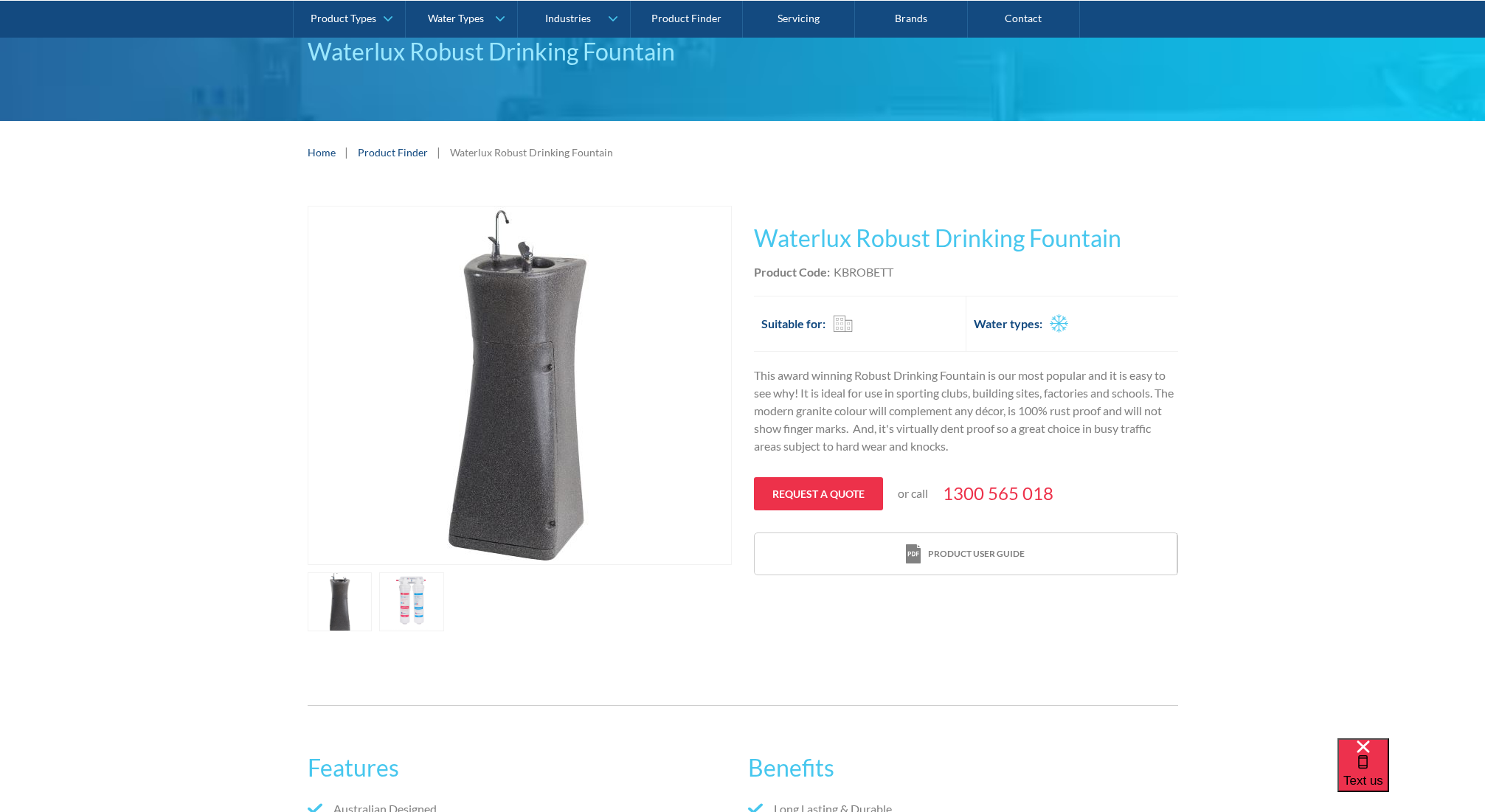
click at [372, 582] on link "open lightbox" at bounding box center [340, 601] width 65 height 59
click at [372, 594] on link "open lightbox" at bounding box center [340, 601] width 65 height 59
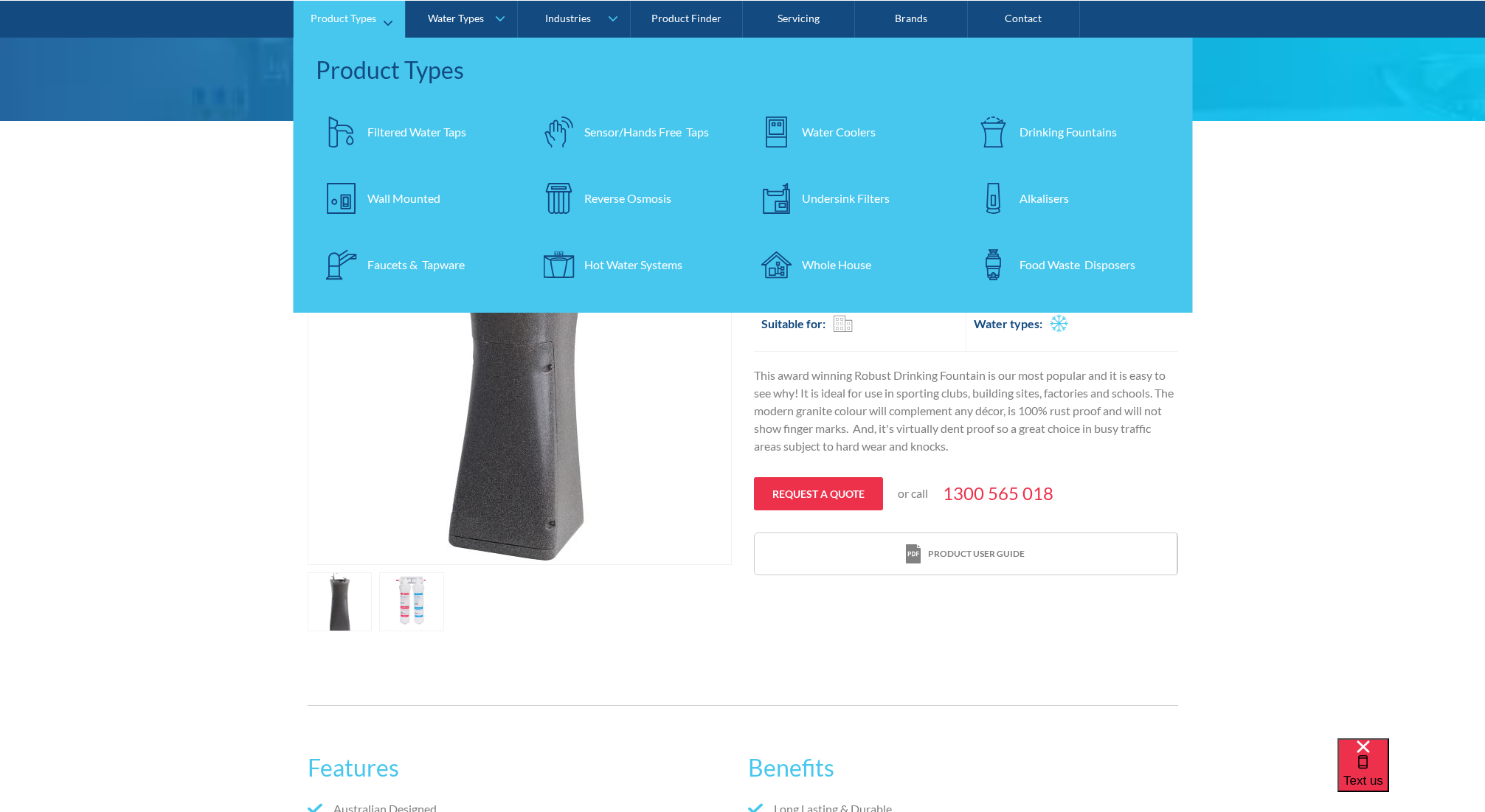
click at [1040, 127] on div "Drinking Fountains" at bounding box center [1068, 131] width 98 height 17
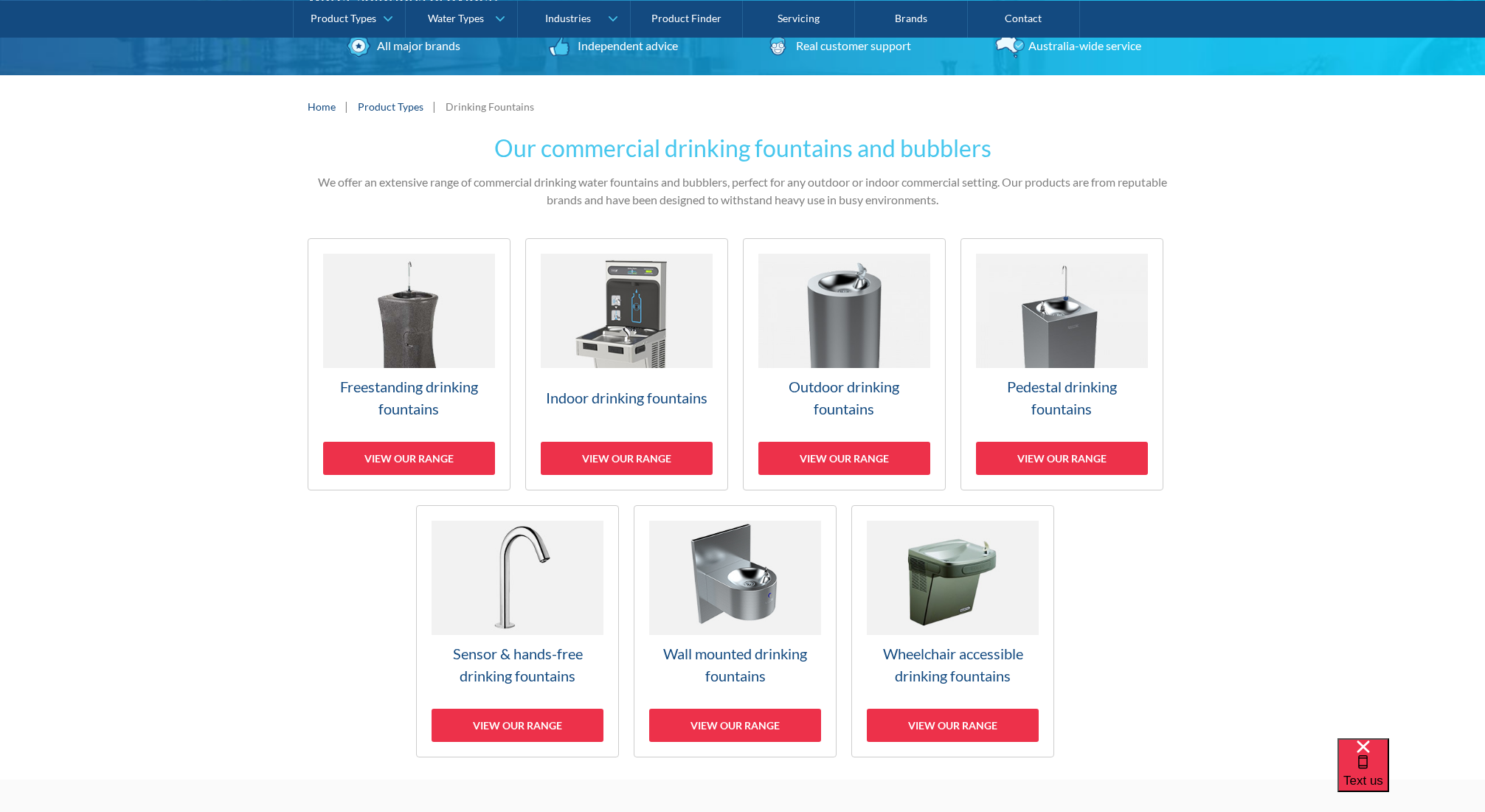
scroll to position [247, 0]
click at [852, 292] on img at bounding box center [844, 311] width 172 height 114
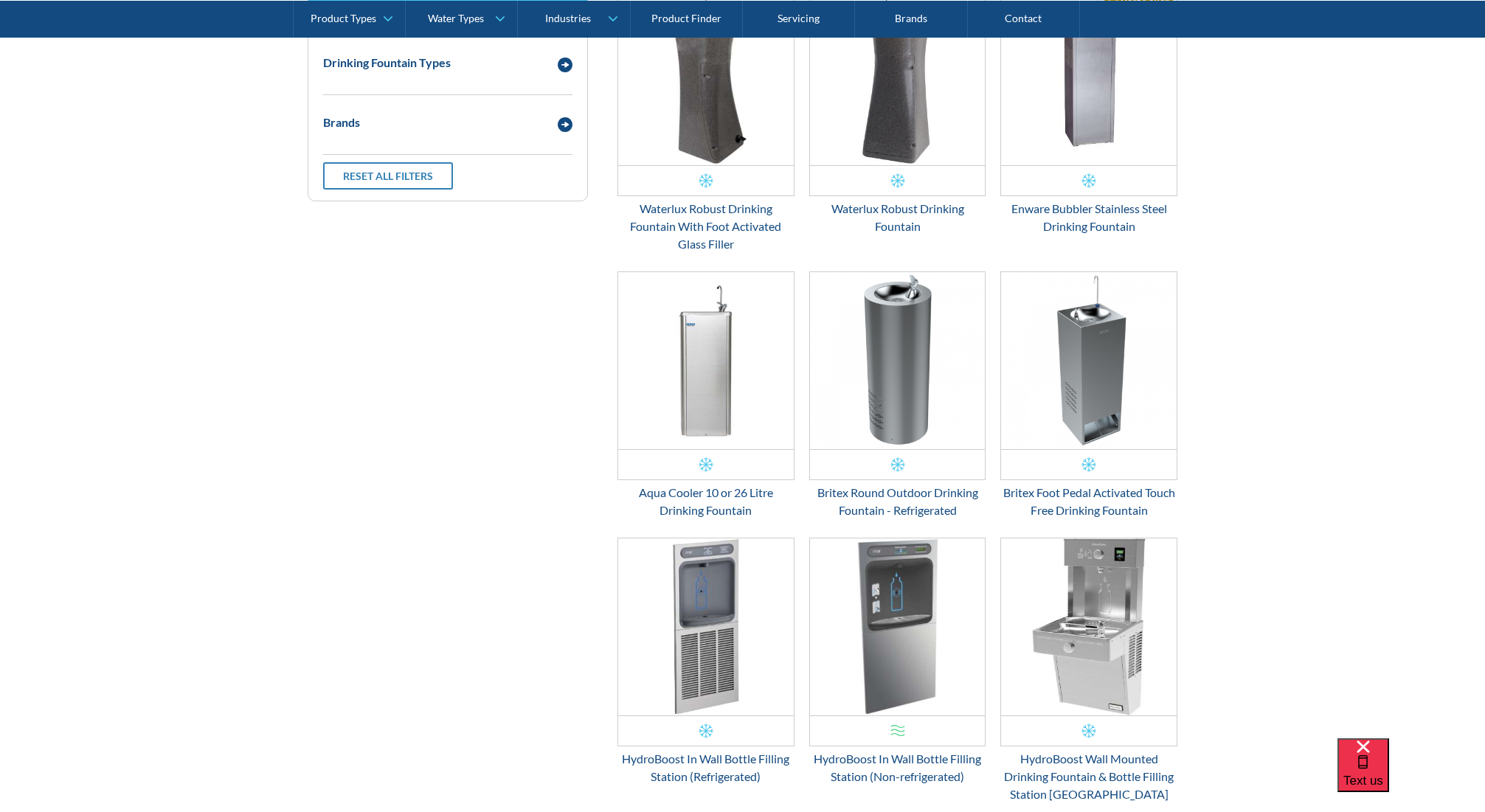
scroll to position [805, 0]
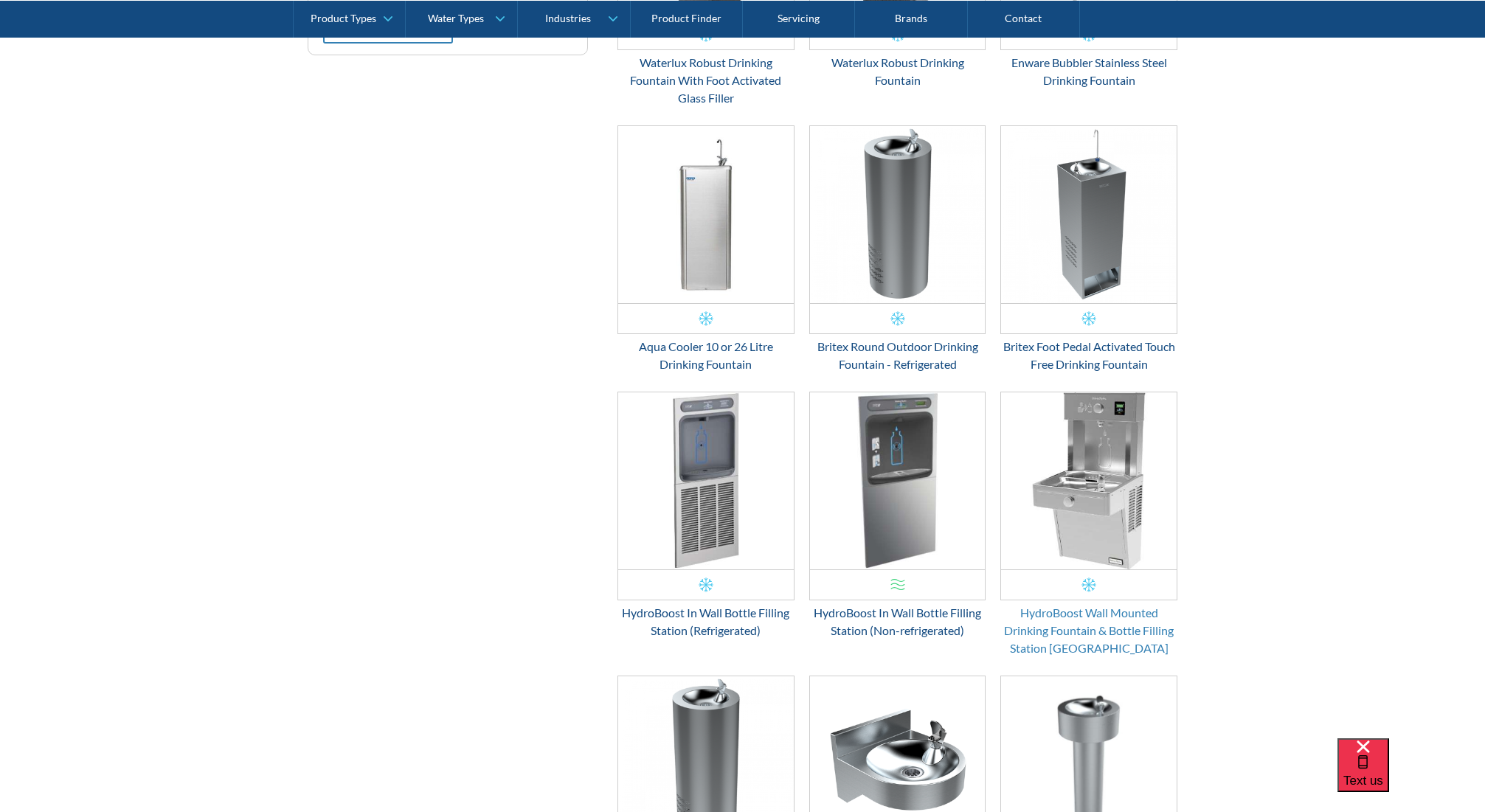
click at [1109, 635] on div "HydroBoost Wall Mounted Drinking Fountain & Bottle Filling Station [GEOGRAPHIC_…" at bounding box center [1089, 630] width 178 height 53
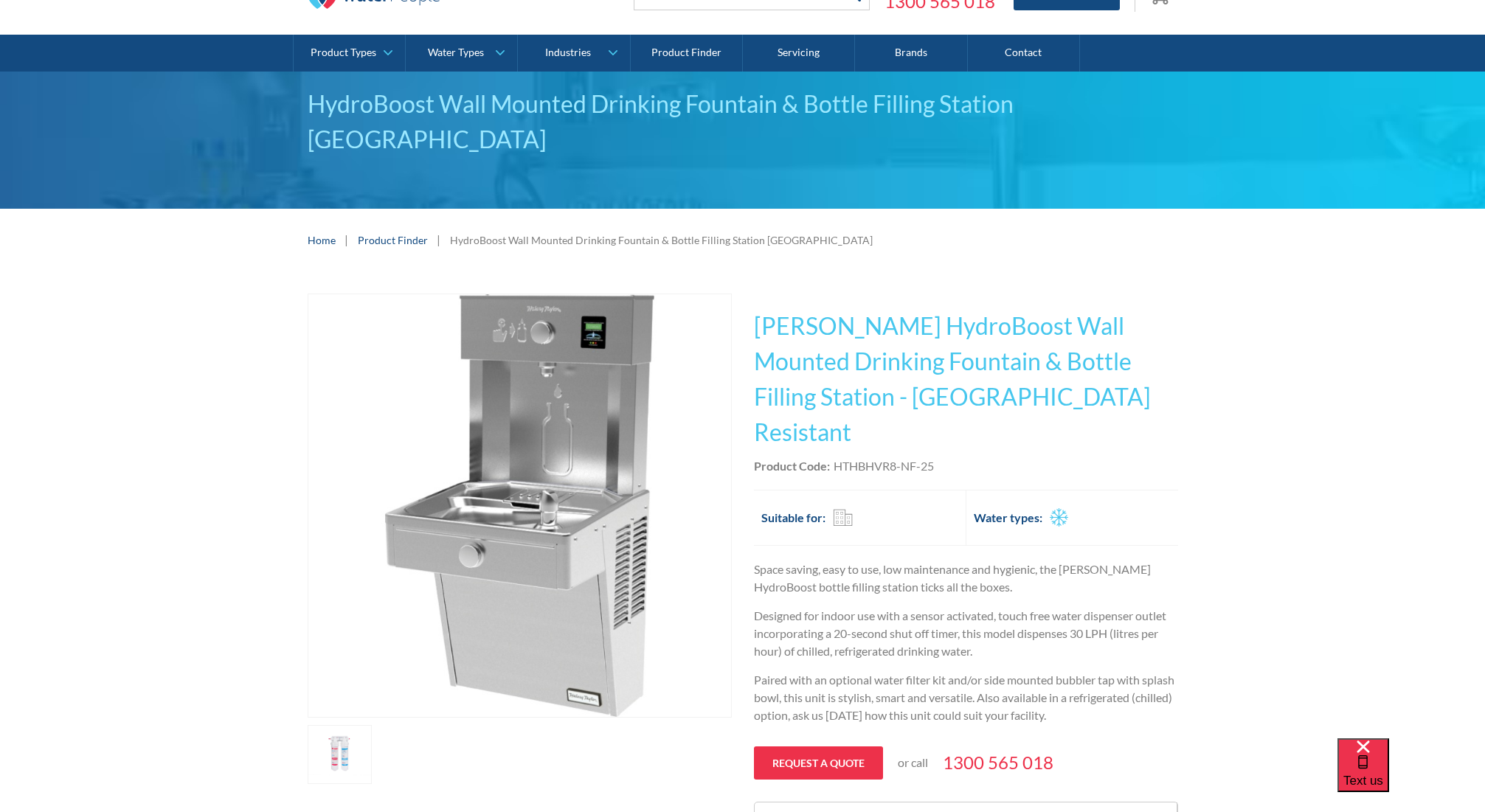
scroll to position [68, 0]
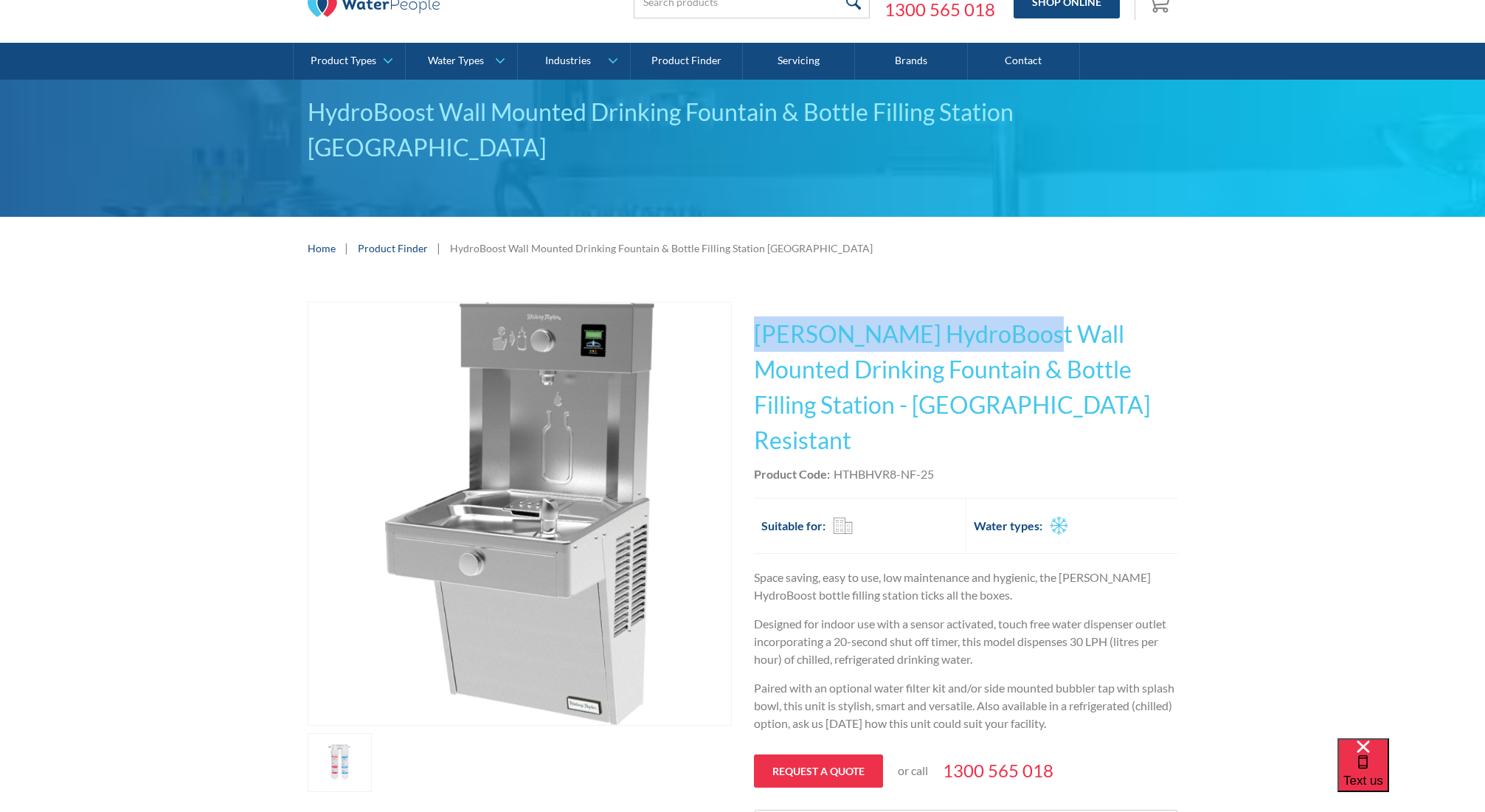
drag, startPoint x: 757, startPoint y: 332, endPoint x: 1014, endPoint y: 335, distance: 257.0
click at [1014, 335] on h1 "[PERSON_NAME] HydroBoost Wall Mounted Drinking Fountain & Bottle Filling Statio…" at bounding box center [966, 387] width 424 height 142
click at [1000, 336] on h1 "[PERSON_NAME] HydroBoost Wall Mounted Drinking Fountain & Bottle Filling Statio…" at bounding box center [966, 387] width 424 height 142
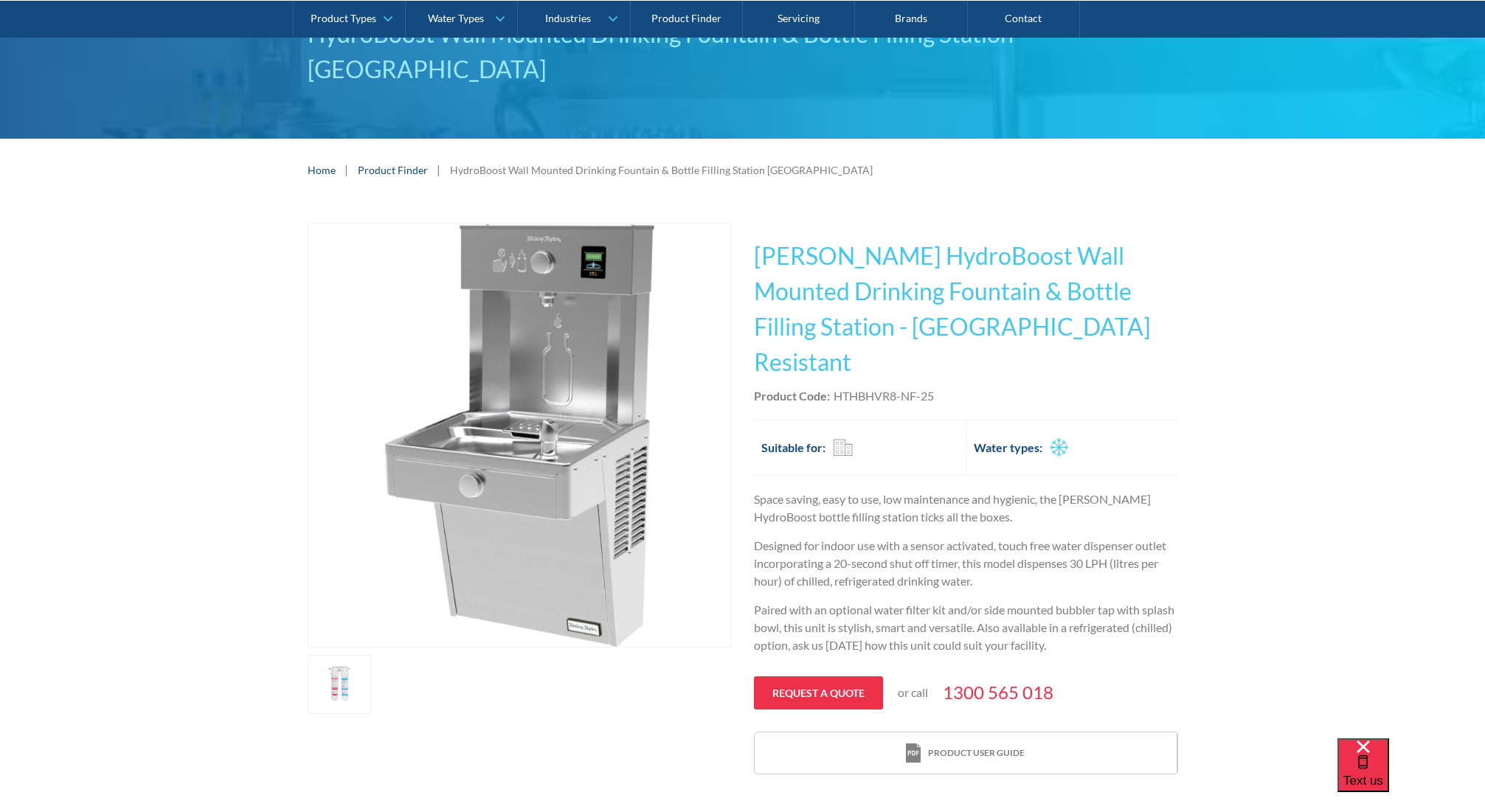
scroll to position [36, 0]
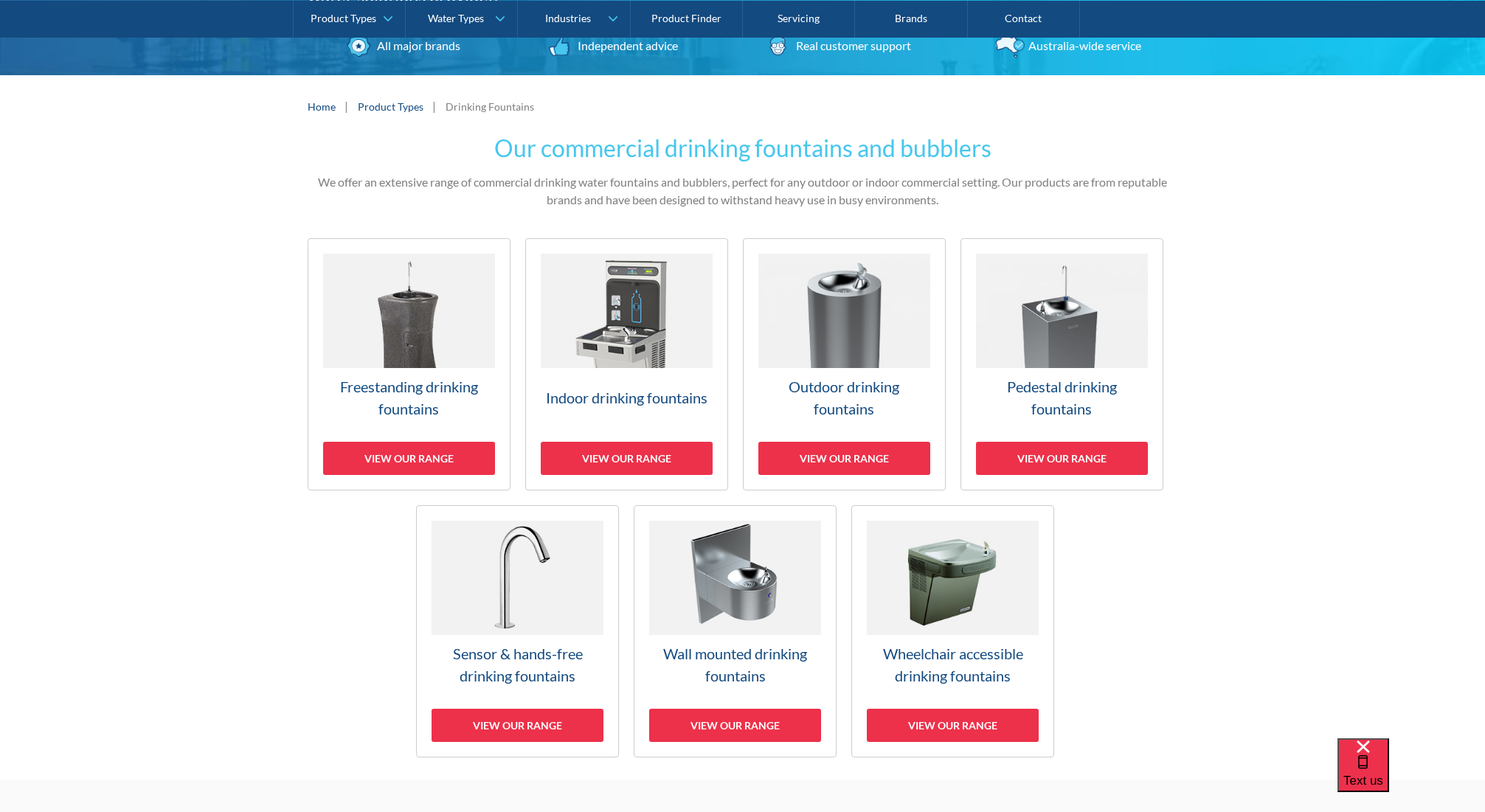
click at [428, 346] on img at bounding box center [409, 311] width 172 height 114
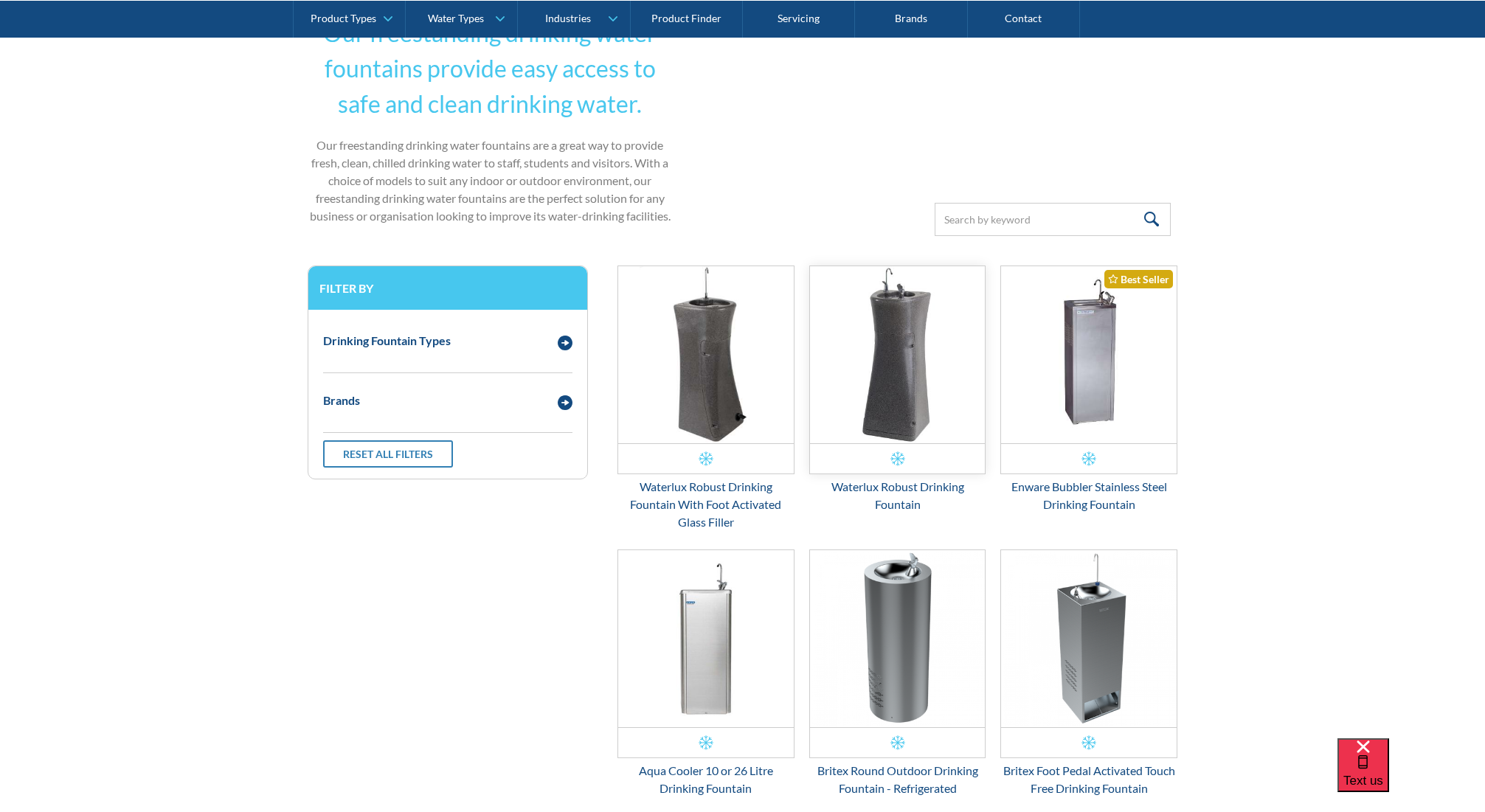
click at [930, 385] on img "Email Form 3" at bounding box center [898, 355] width 176 height 177
